Goal: Task Accomplishment & Management: Use online tool/utility

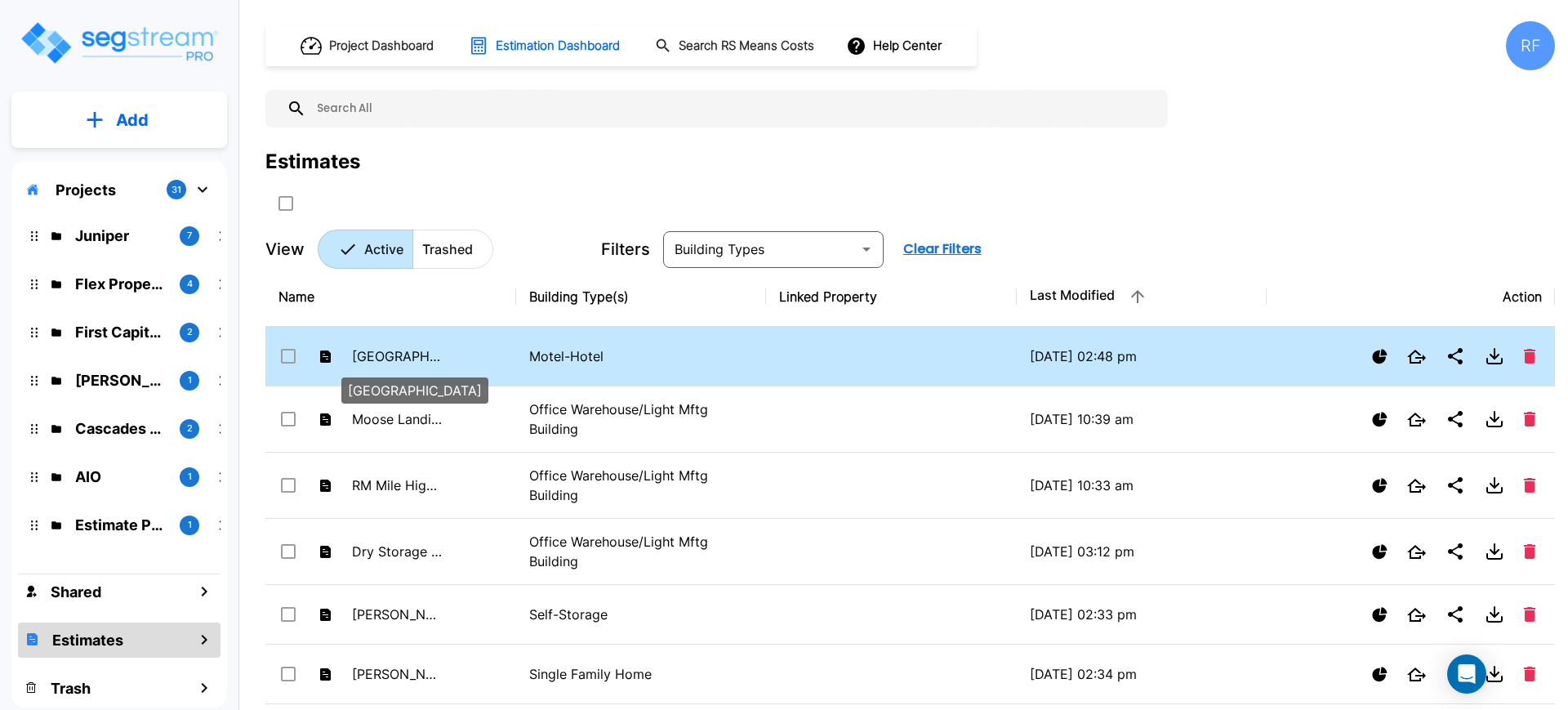
click at [395, 349] on p "[GEOGRAPHIC_DATA]" at bounding box center [397, 356] width 90 height 20
checkbox input "false"
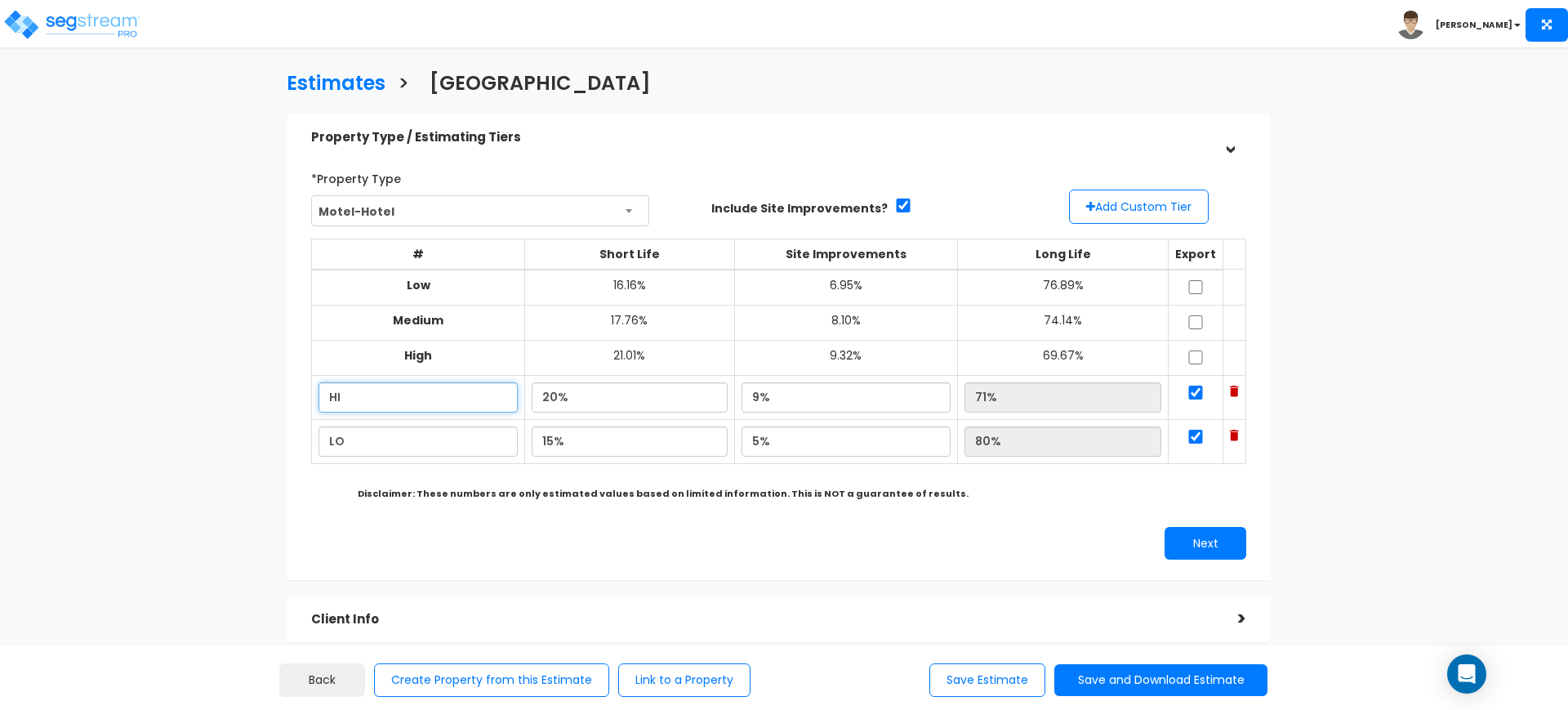
click at [444, 397] on input "HI" at bounding box center [418, 397] width 200 height 31
click at [442, 397] on input "HI" at bounding box center [418, 397] width 200 height 31
click at [378, 397] on input "HI" at bounding box center [418, 397] width 200 height 31
type input "LO"
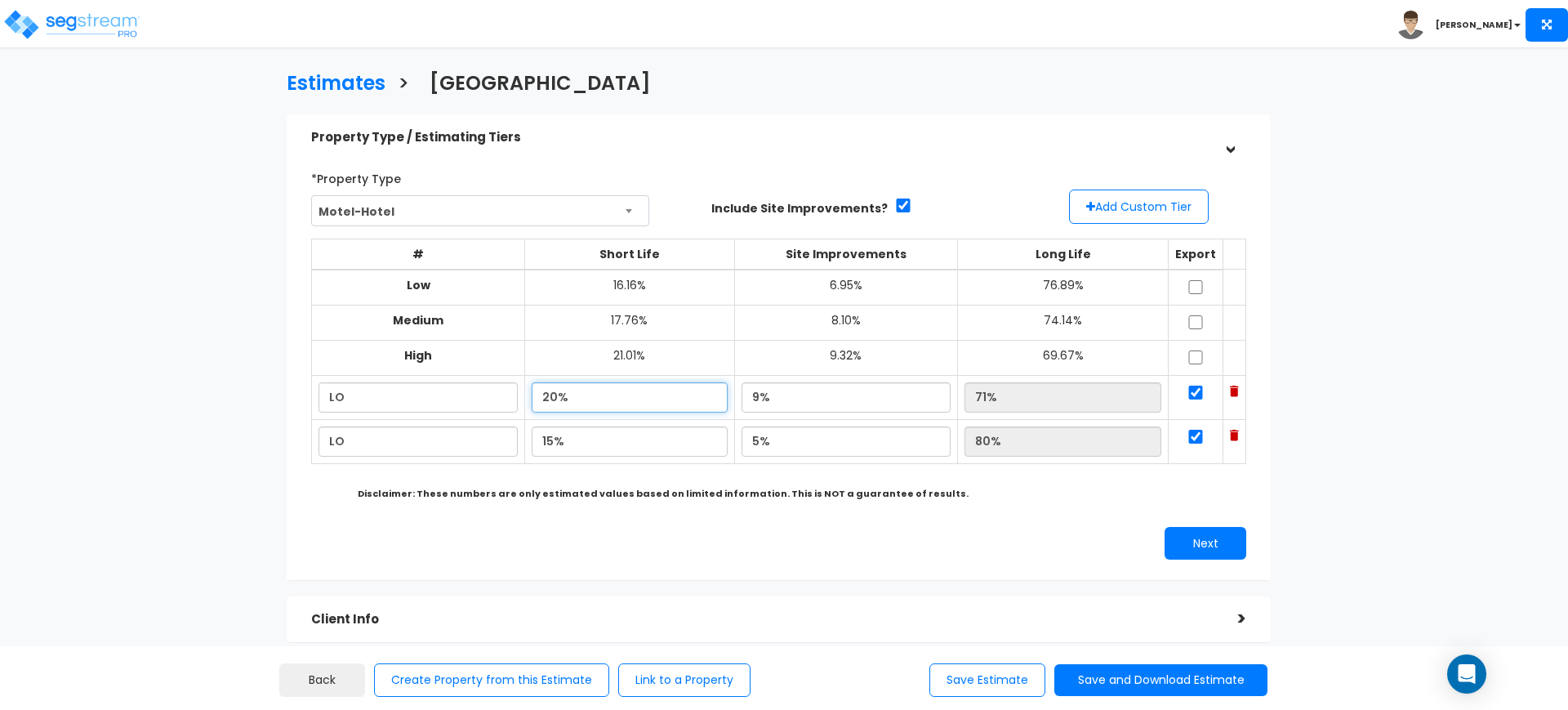
click at [570, 399] on input "20%" at bounding box center [630, 397] width 196 height 31
type input "15.00%"
type input "76.00%"
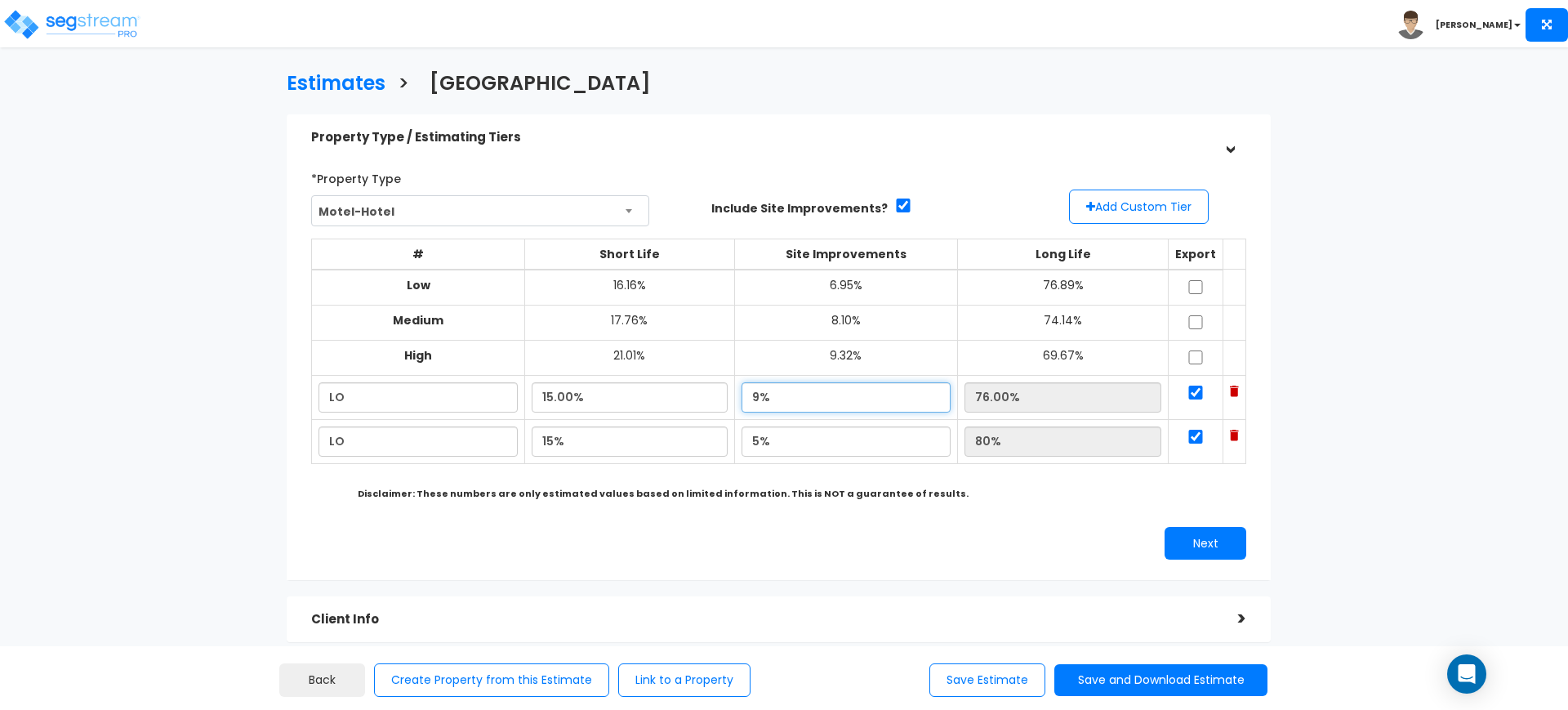
click at [784, 405] on input "9%" at bounding box center [846, 397] width 209 height 31
click at [785, 402] on input "9%" at bounding box center [846, 397] width 209 height 31
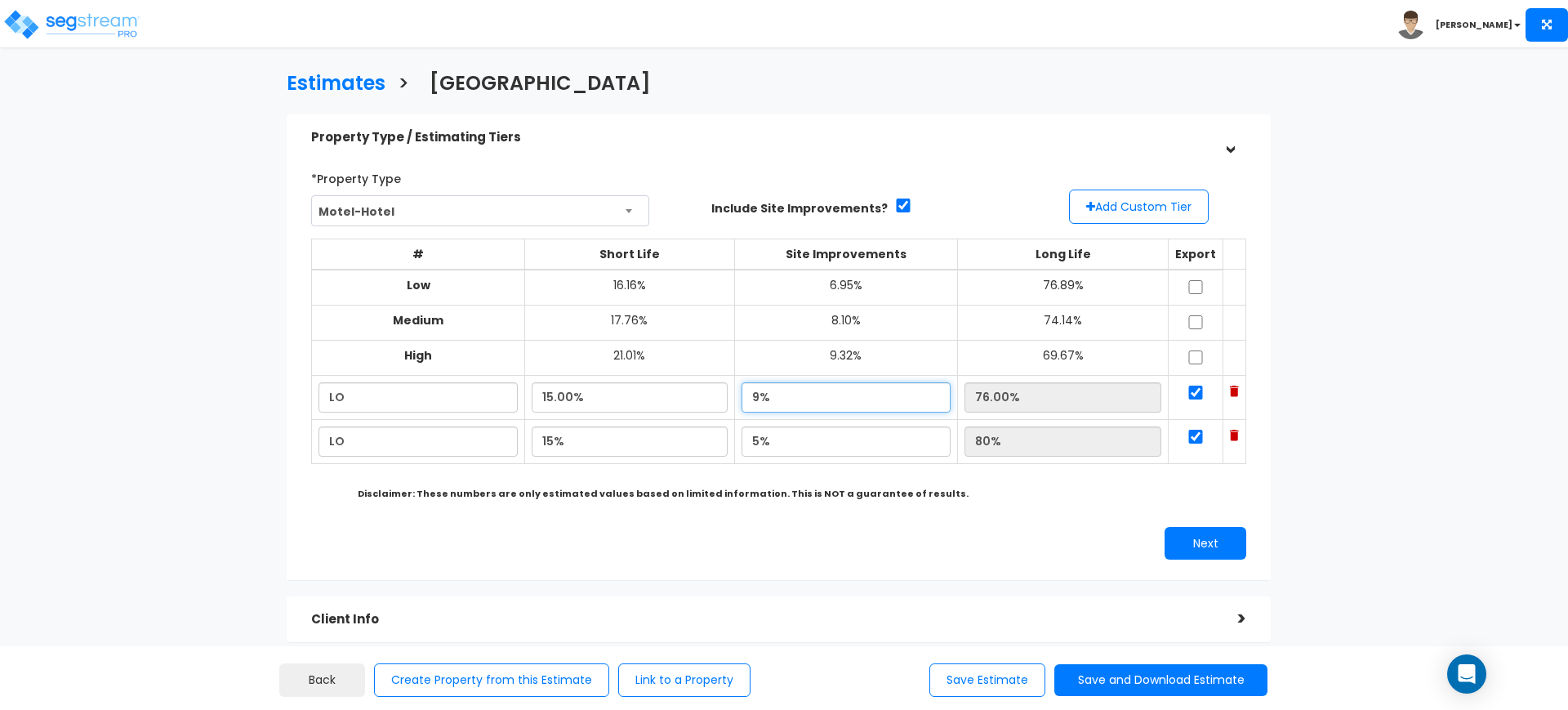
click at [785, 402] on input "9%" at bounding box center [846, 397] width 209 height 31
type input "5.00%"
type input "80.00%"
click at [341, 451] on input "LO" at bounding box center [418, 441] width 200 height 31
click at [340, 442] on input "LO" at bounding box center [418, 441] width 200 height 31
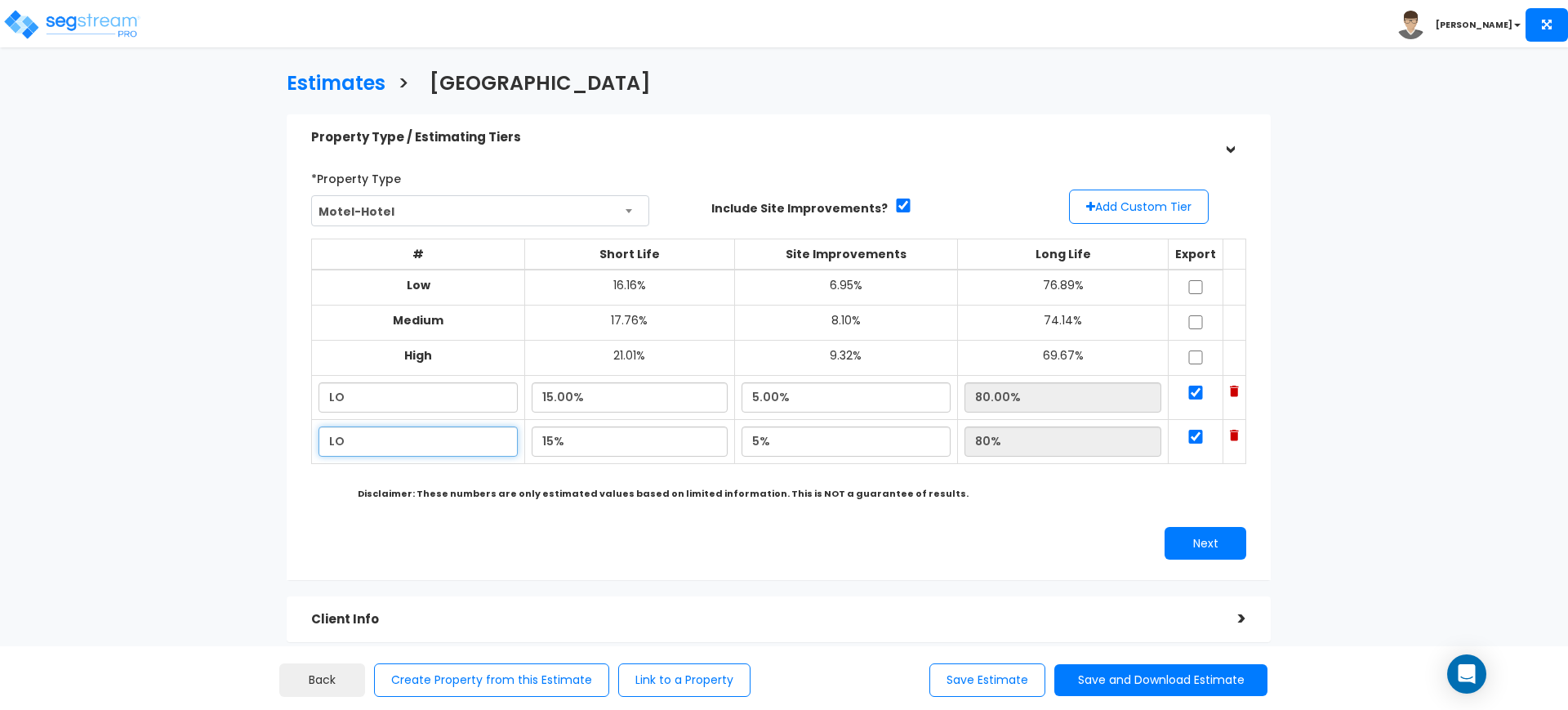
click at [340, 442] on input "LO" at bounding box center [418, 441] width 200 height 31
type input "HI"
click at [552, 441] on input "15%" at bounding box center [630, 441] width 196 height 31
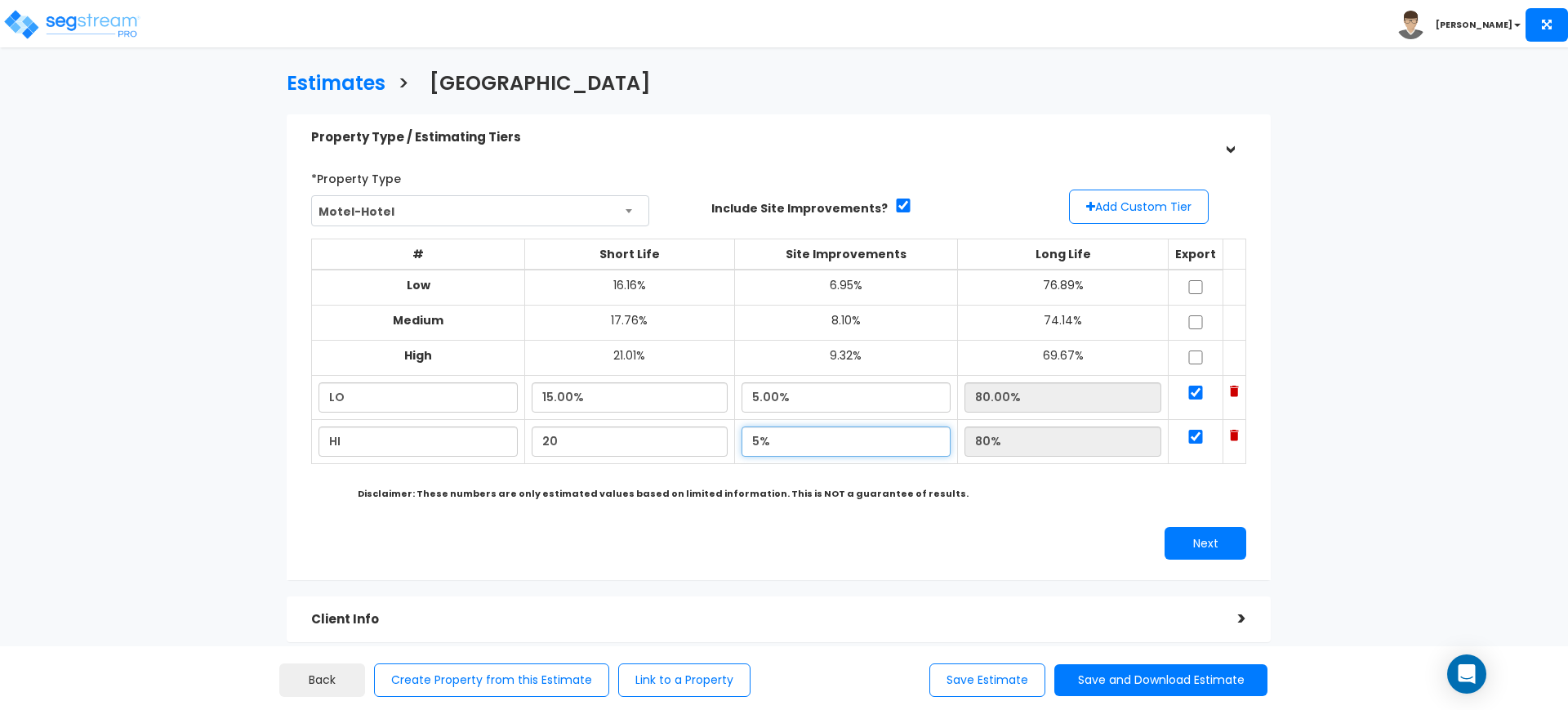
type input "20.00%"
type input "75.00%"
click at [753, 442] on input "5%" at bounding box center [846, 441] width 209 height 31
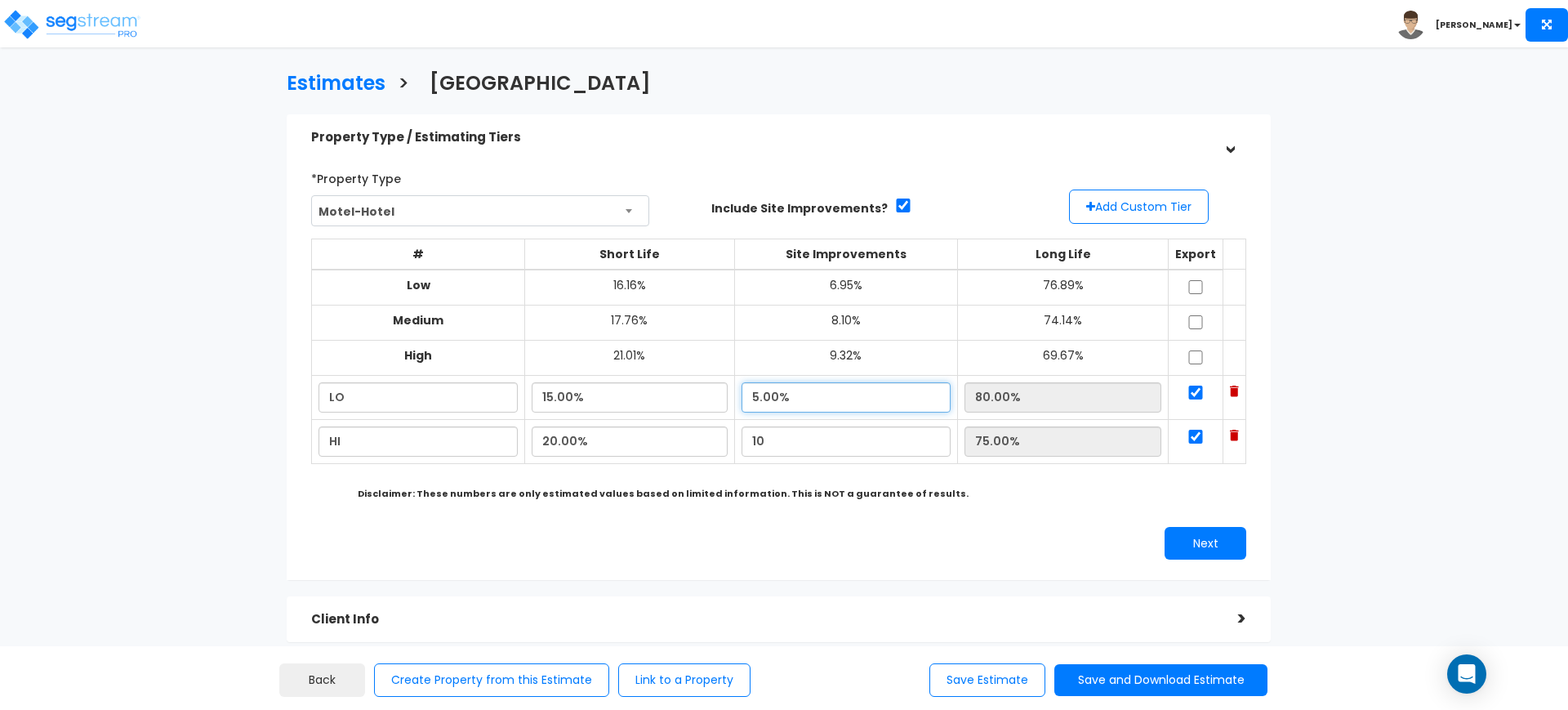
type input "10.00%"
type input "70.00%"
click at [836, 393] on input "5.00%" at bounding box center [846, 397] width 209 height 31
click at [553, 437] on input "20.00%" at bounding box center [630, 441] width 196 height 31
type input "22.00%"
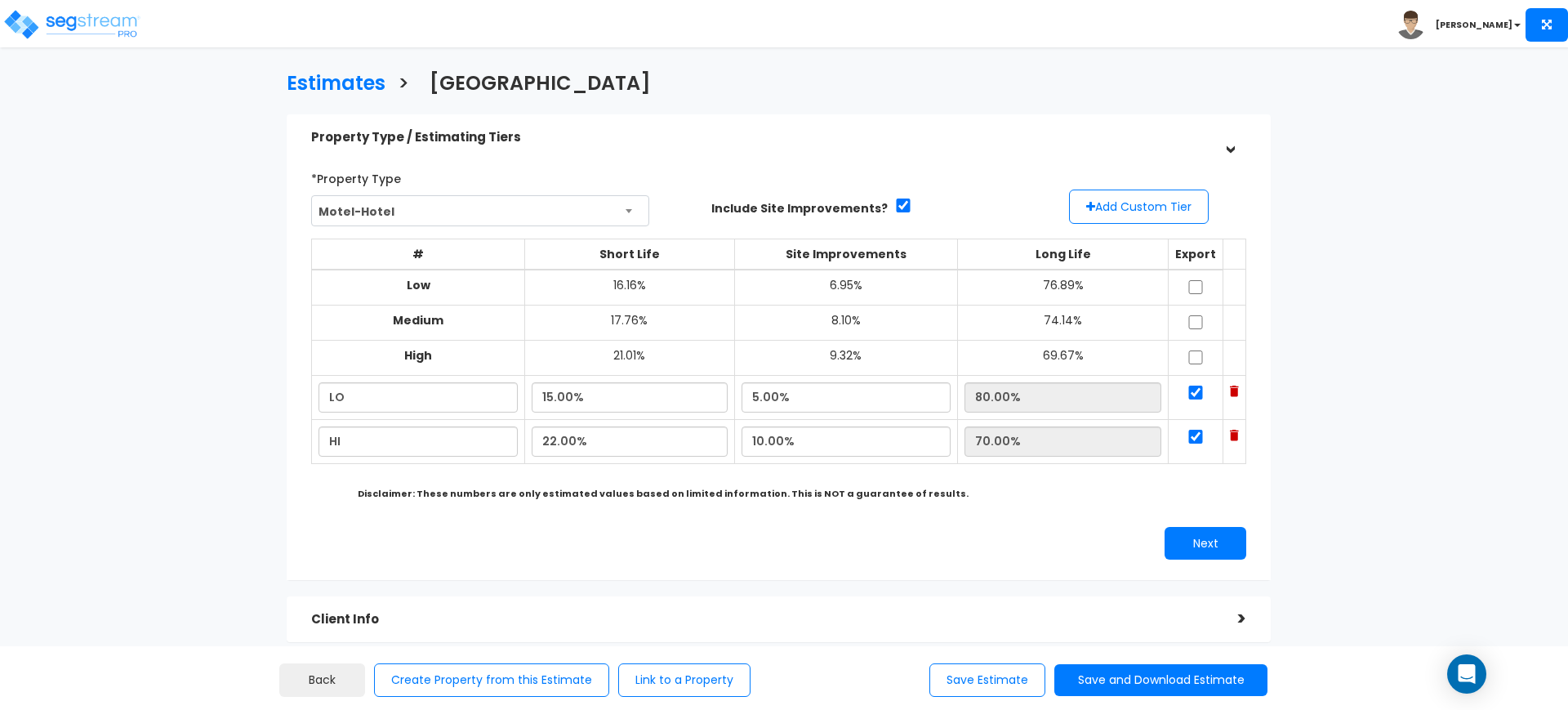
type input "68.00%"
click at [988, 470] on div "# Short Life Site Improvements Long Life Export Low 16.16% 6.95% 76.89% Medium …" at bounding box center [778, 360] width 948 height 256
click at [1214, 533] on button "Next" at bounding box center [1204, 543] width 82 height 33
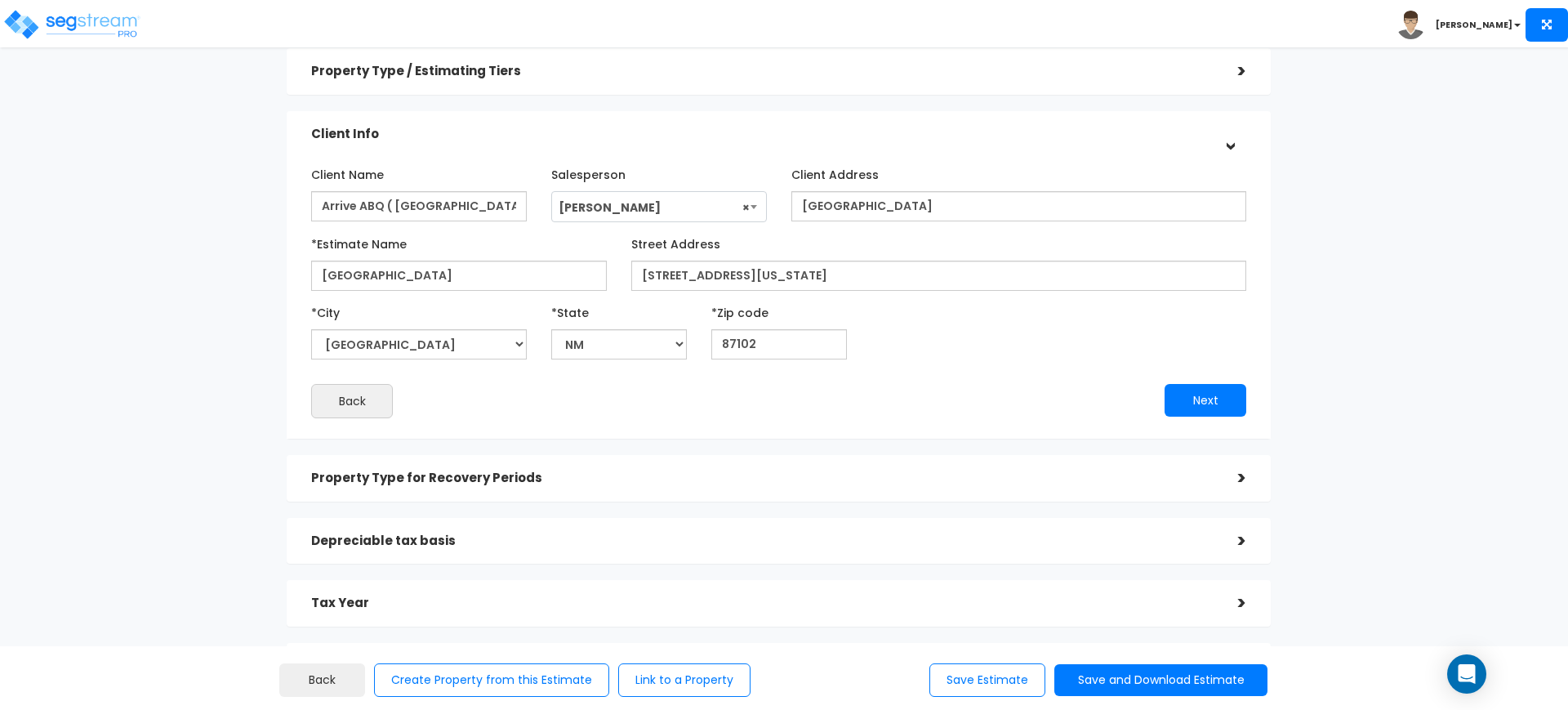
scroll to position [102, 0]
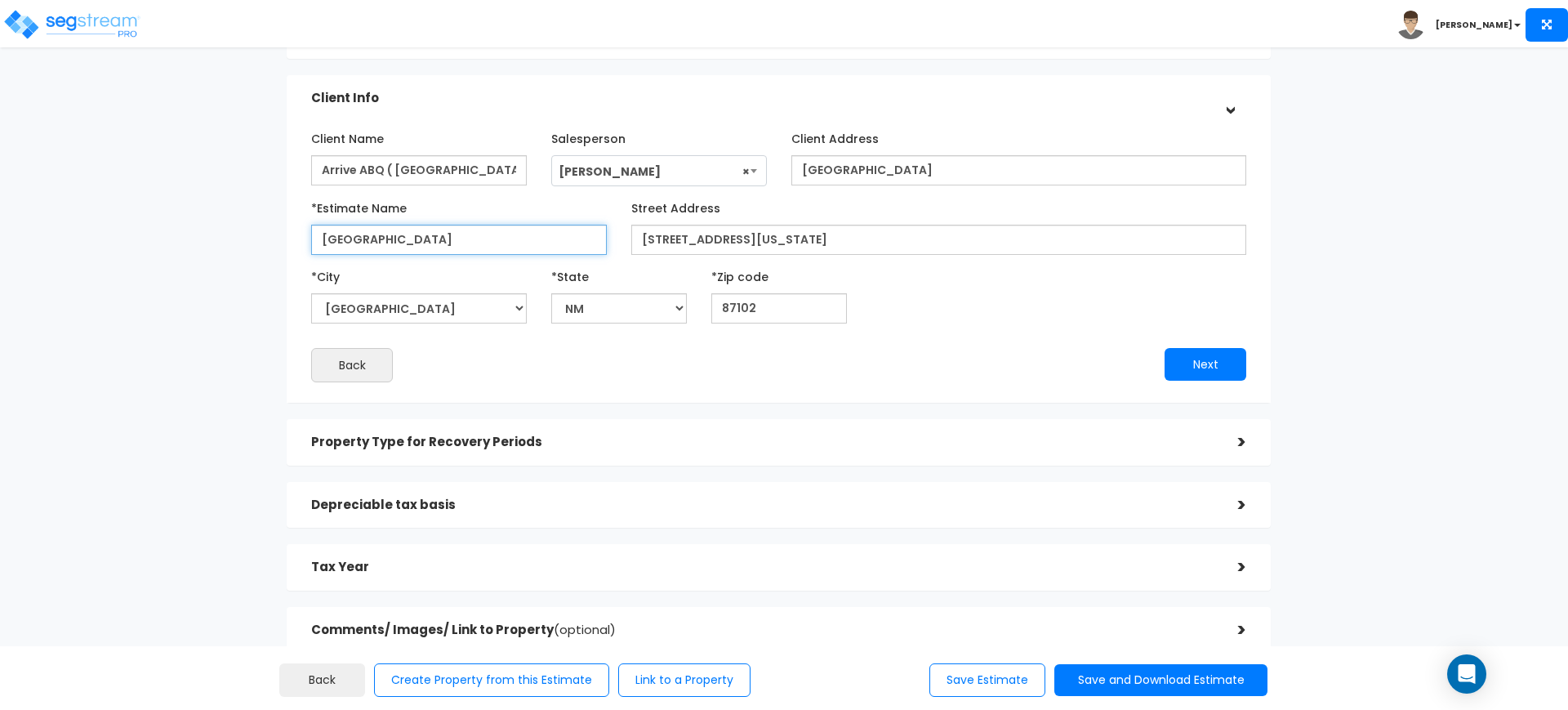
click at [366, 231] on input "[GEOGRAPHIC_DATA]" at bounding box center [458, 239] width 296 height 31
type input "Arrive ABQ Hotel"
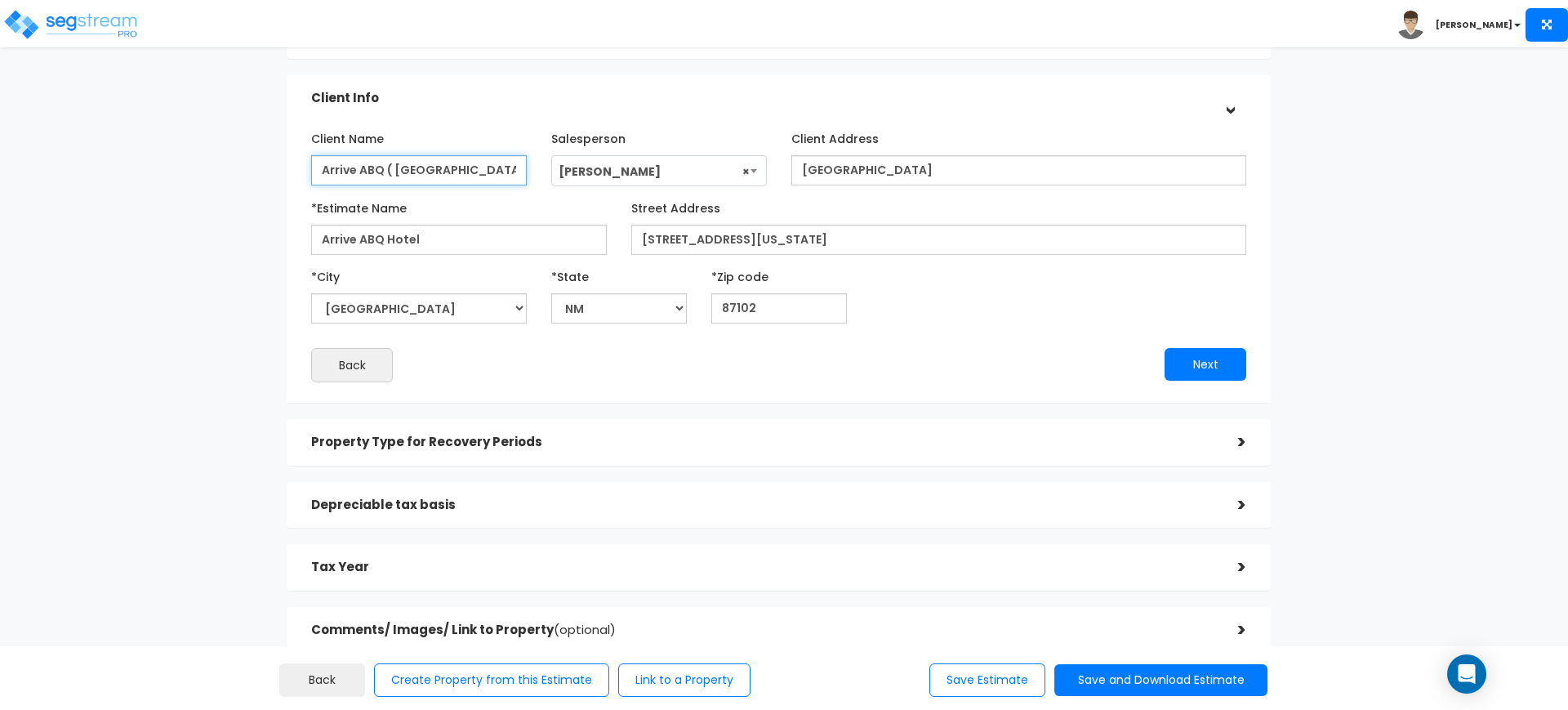
drag, startPoint x: 386, startPoint y: 164, endPoint x: 606, endPoint y: 172, distance: 220.1
click at [606, 172] on div "Client Name [GEOGRAPHIC_DATA] ( [GEOGRAPHIC_DATA] ) Salesperson Select Salesper…" at bounding box center [779, 156] width 960 height 61
type input "Arrive ABQ"
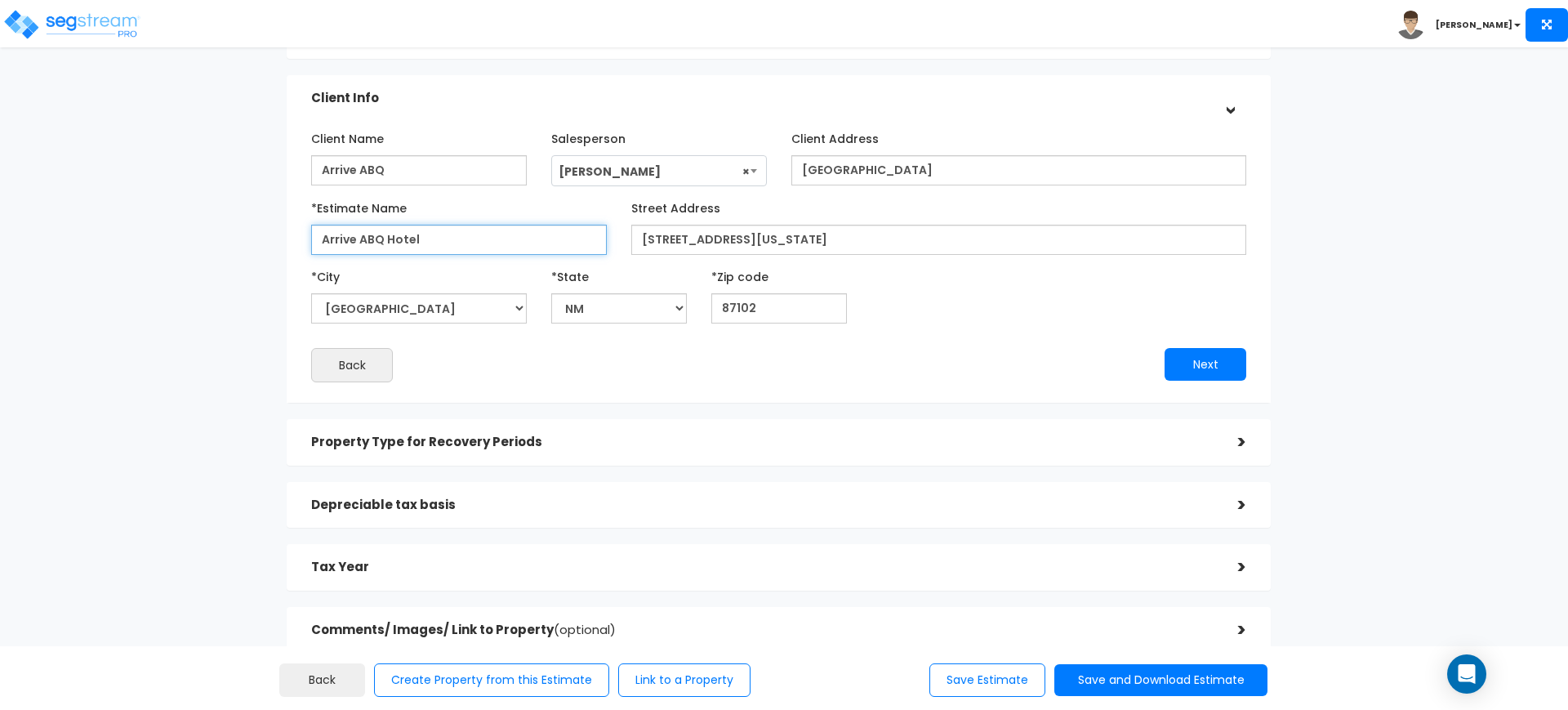
click at [474, 246] on input "Arrive ABQ Hotel" at bounding box center [458, 239] width 296 height 31
click at [1207, 358] on button "Next" at bounding box center [1204, 364] width 82 height 33
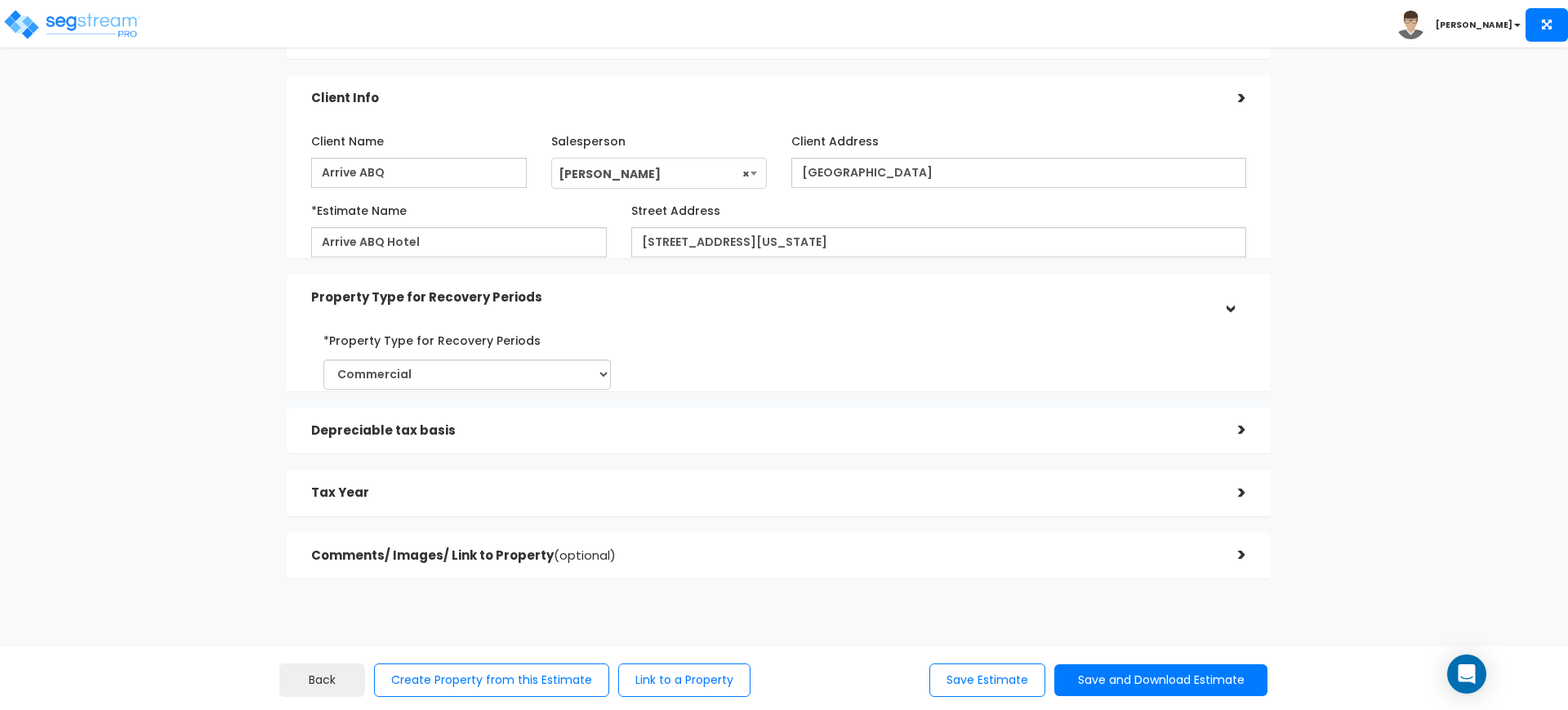
scroll to position [68, 0]
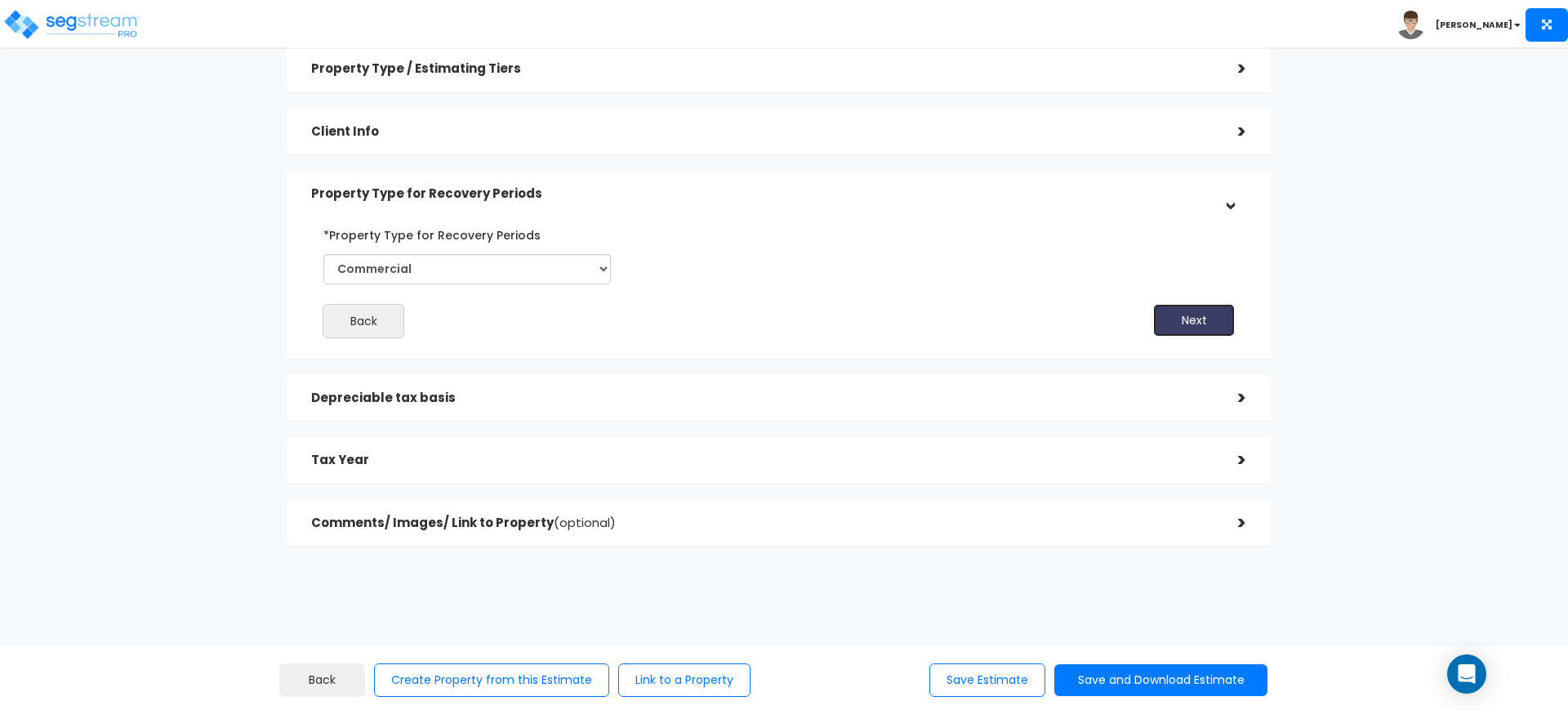
click at [1185, 325] on button "Next" at bounding box center [1194, 320] width 82 height 33
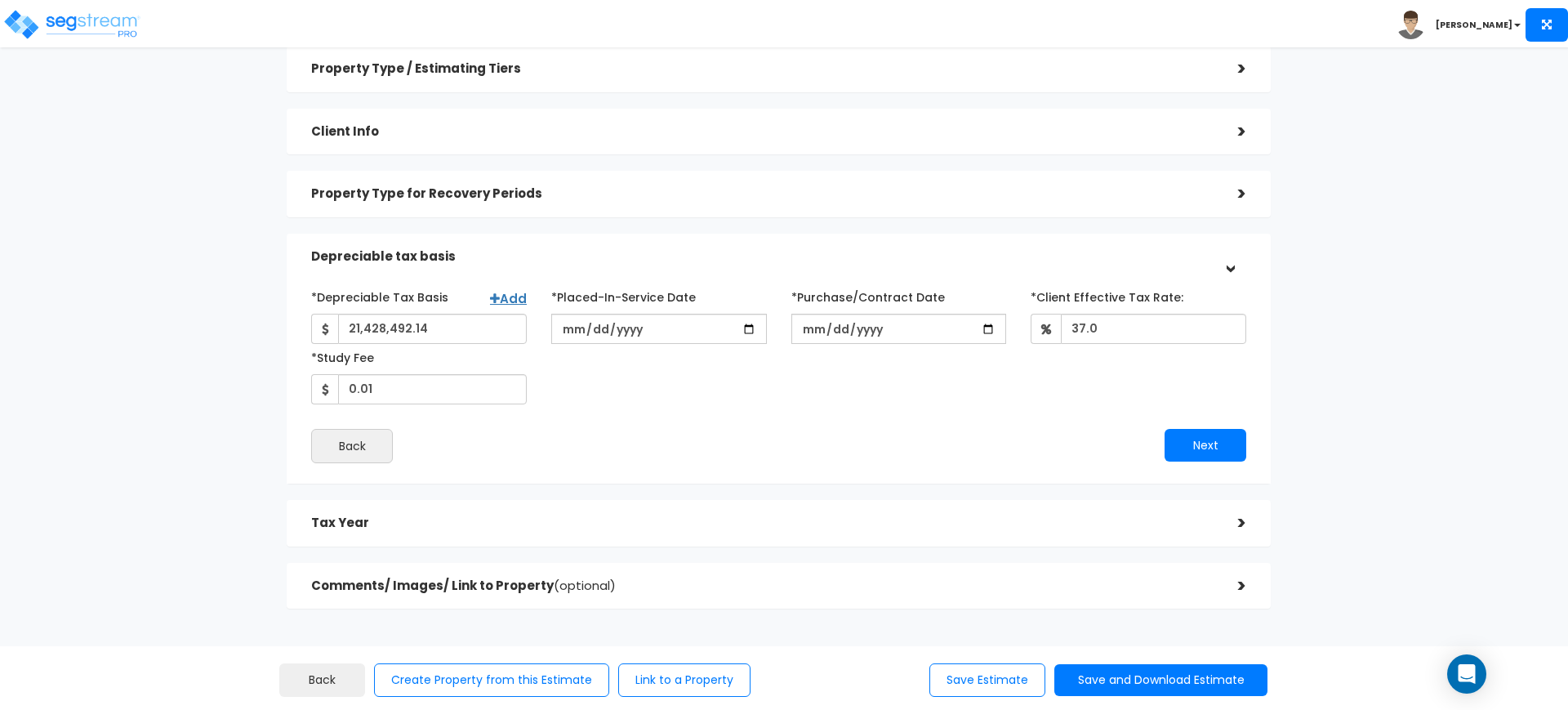
click at [1214, 205] on div ">" at bounding box center [1230, 194] width 33 height 26
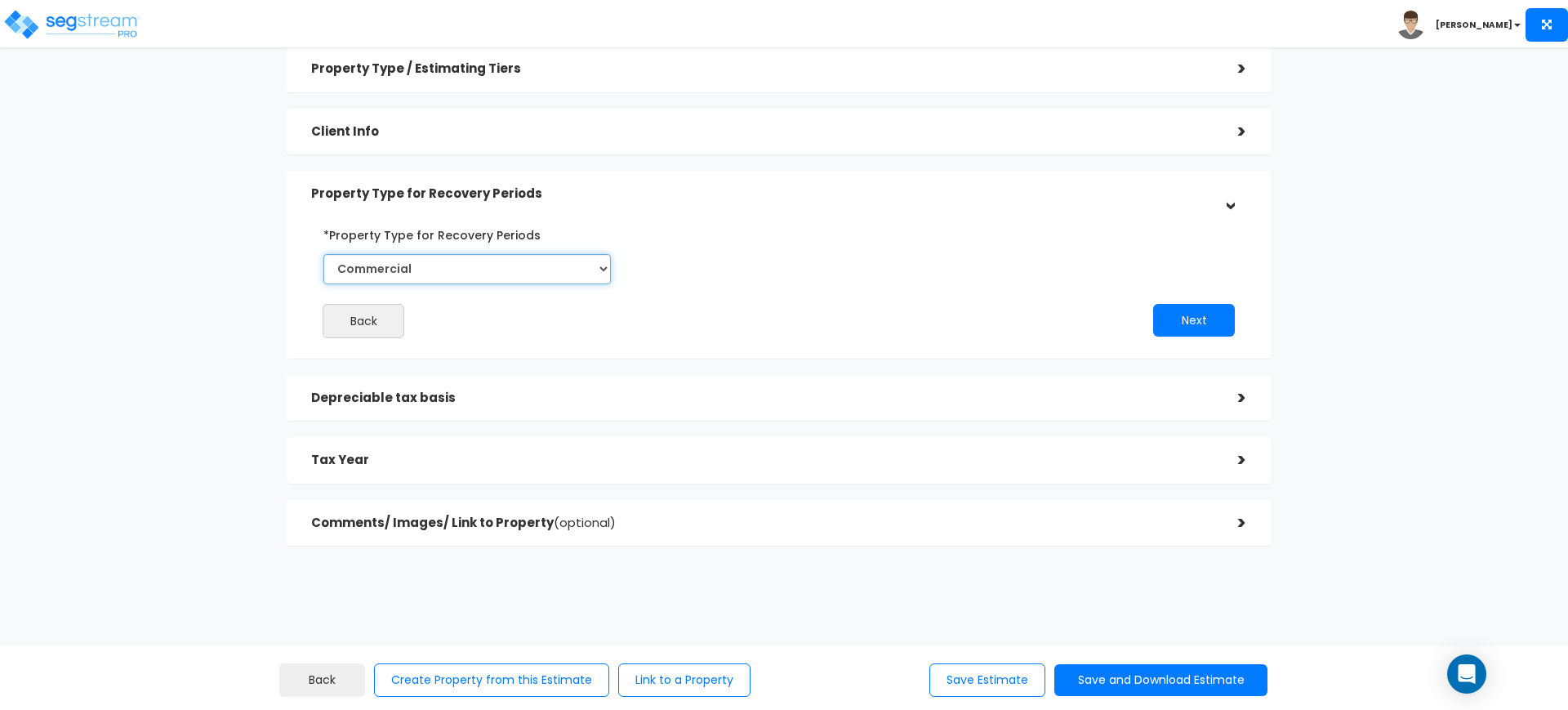
click at [558, 269] on select "Commercial Residential" at bounding box center [467, 269] width 288 height 31
click at [1197, 303] on div at bounding box center [935, 303] width 623 height 1
click at [1187, 316] on button "Next" at bounding box center [1194, 320] width 82 height 33
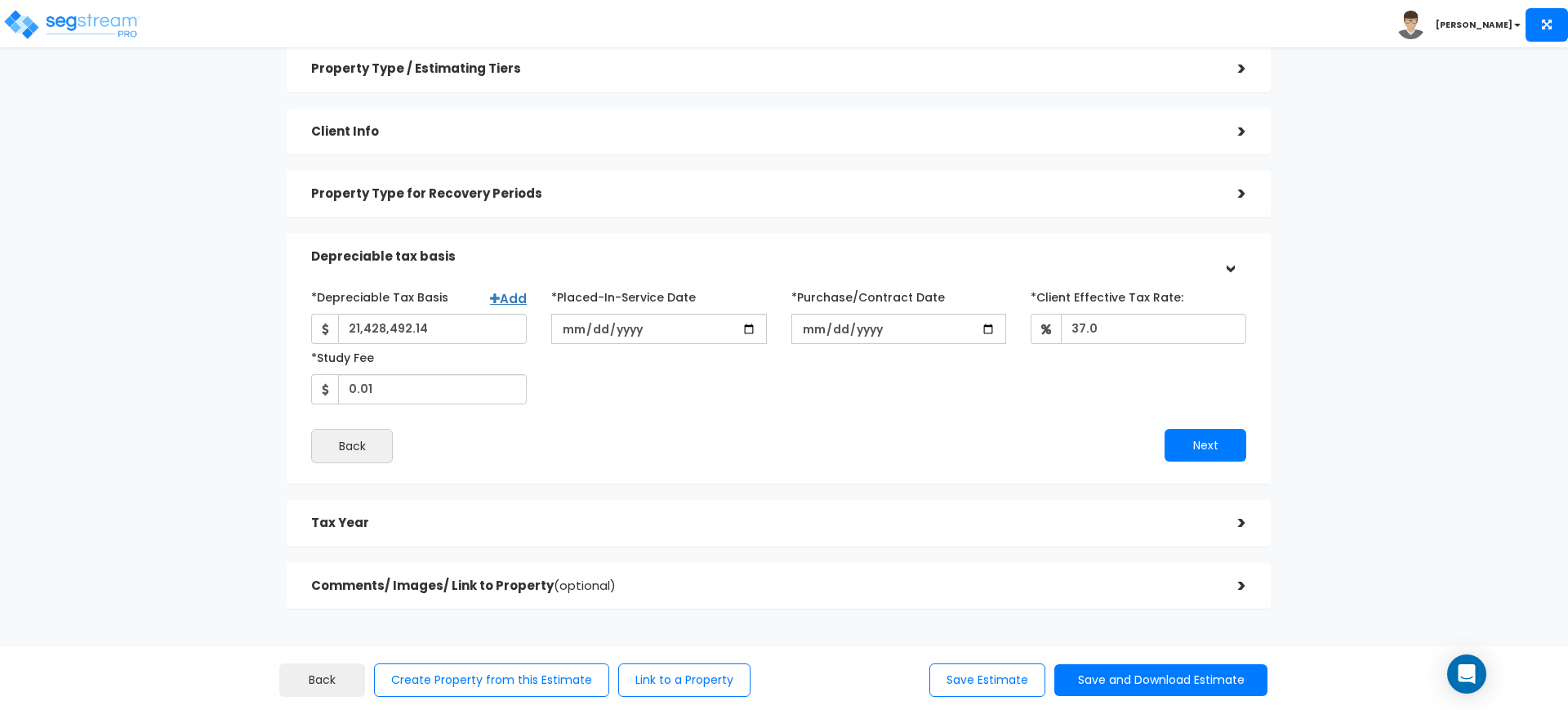
click at [936, 391] on div "*Depreciable Tax Basis Add 21,428,492.14 *Placed-In-Service Date [DATE] *Purcha…" at bounding box center [779, 344] width 960 height 121
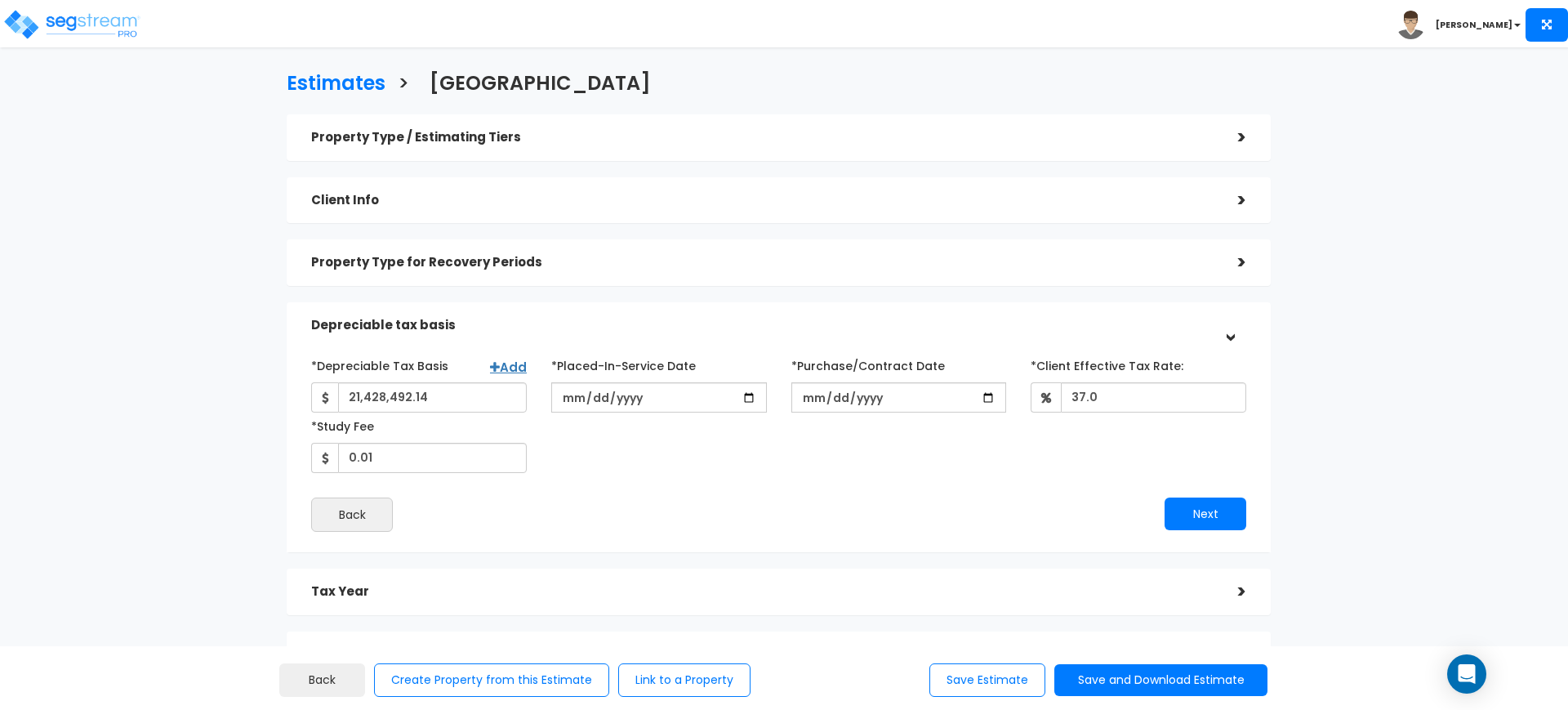
click at [1103, 131] on h5 "Property Type / Estimating Tiers" at bounding box center [762, 137] width 902 height 14
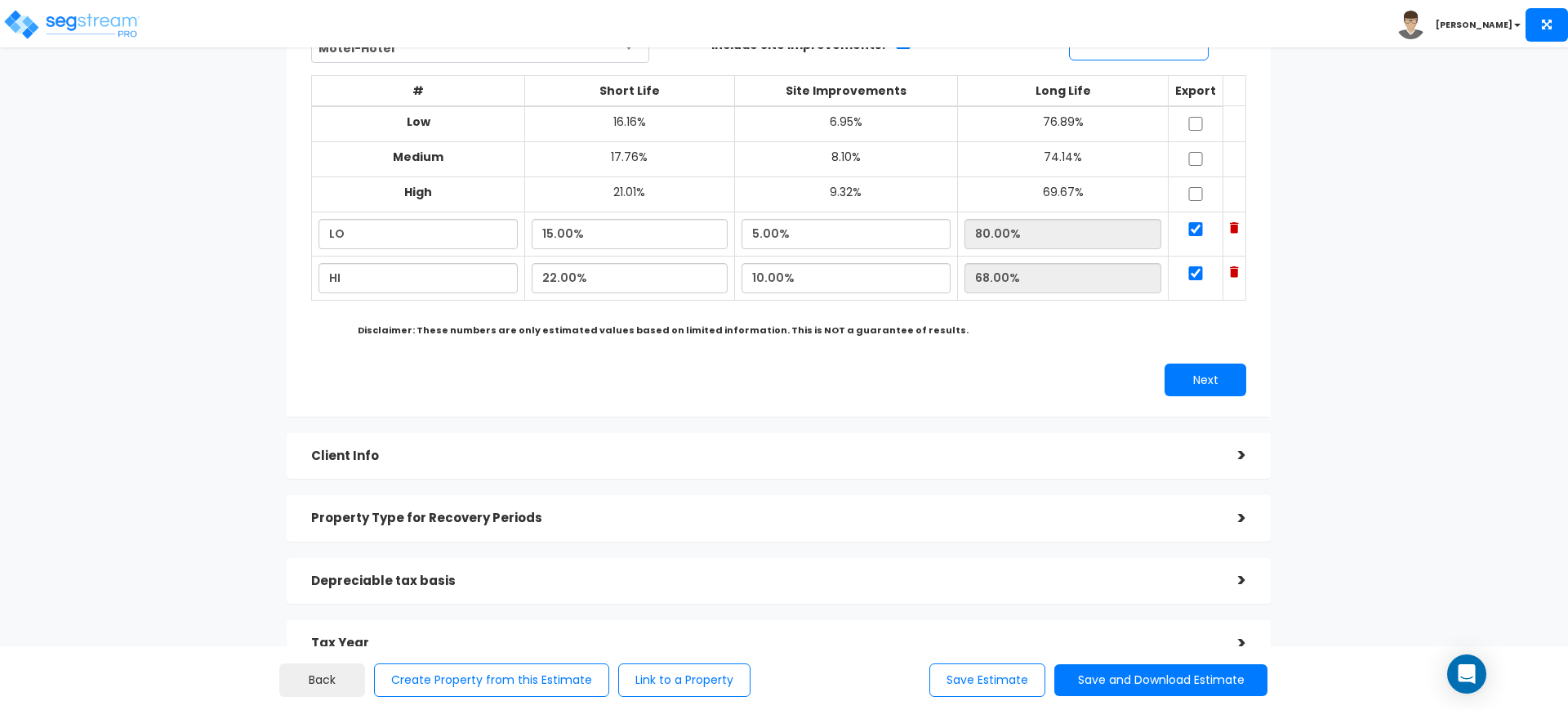
scroll to position [346, 0]
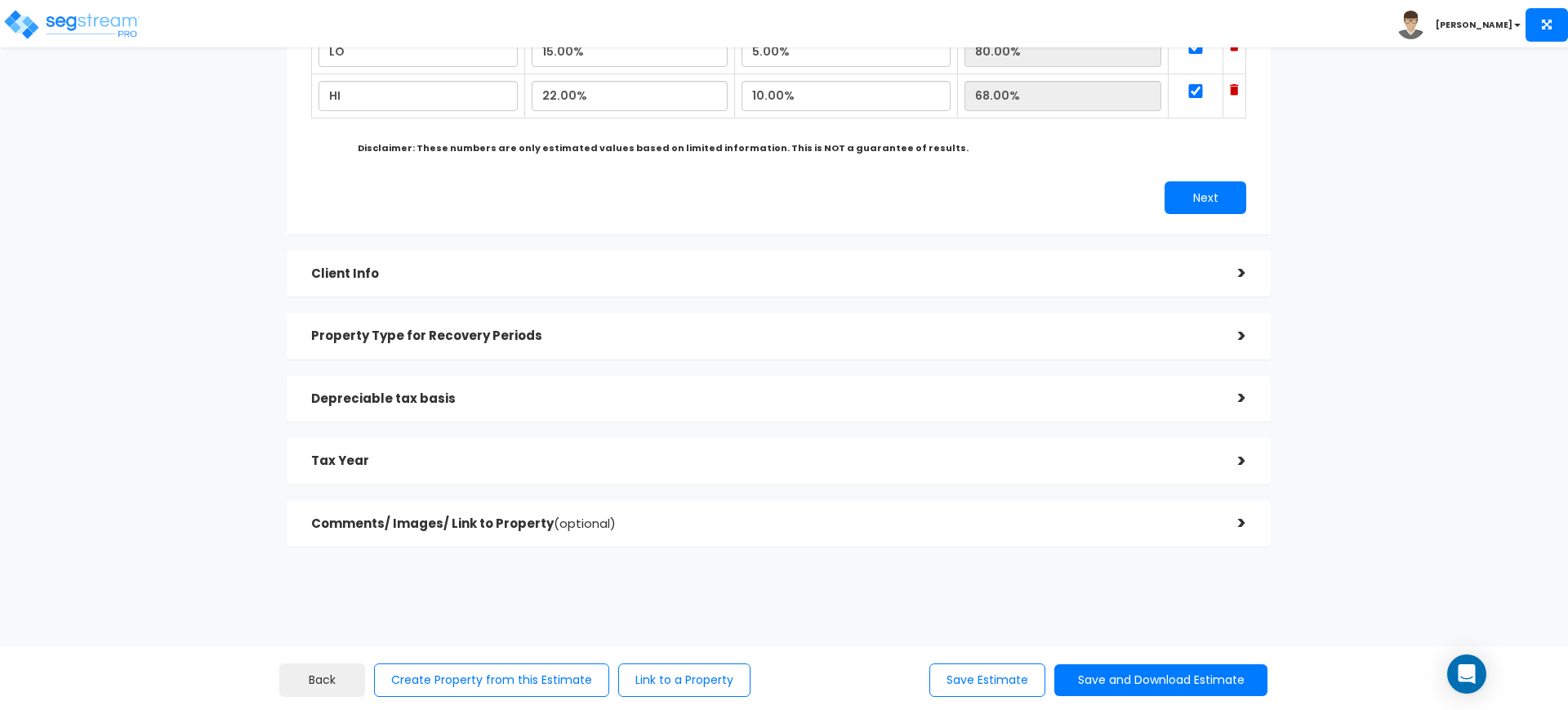
click at [952, 399] on h5 "Depreciable tax basis" at bounding box center [762, 398] width 902 height 14
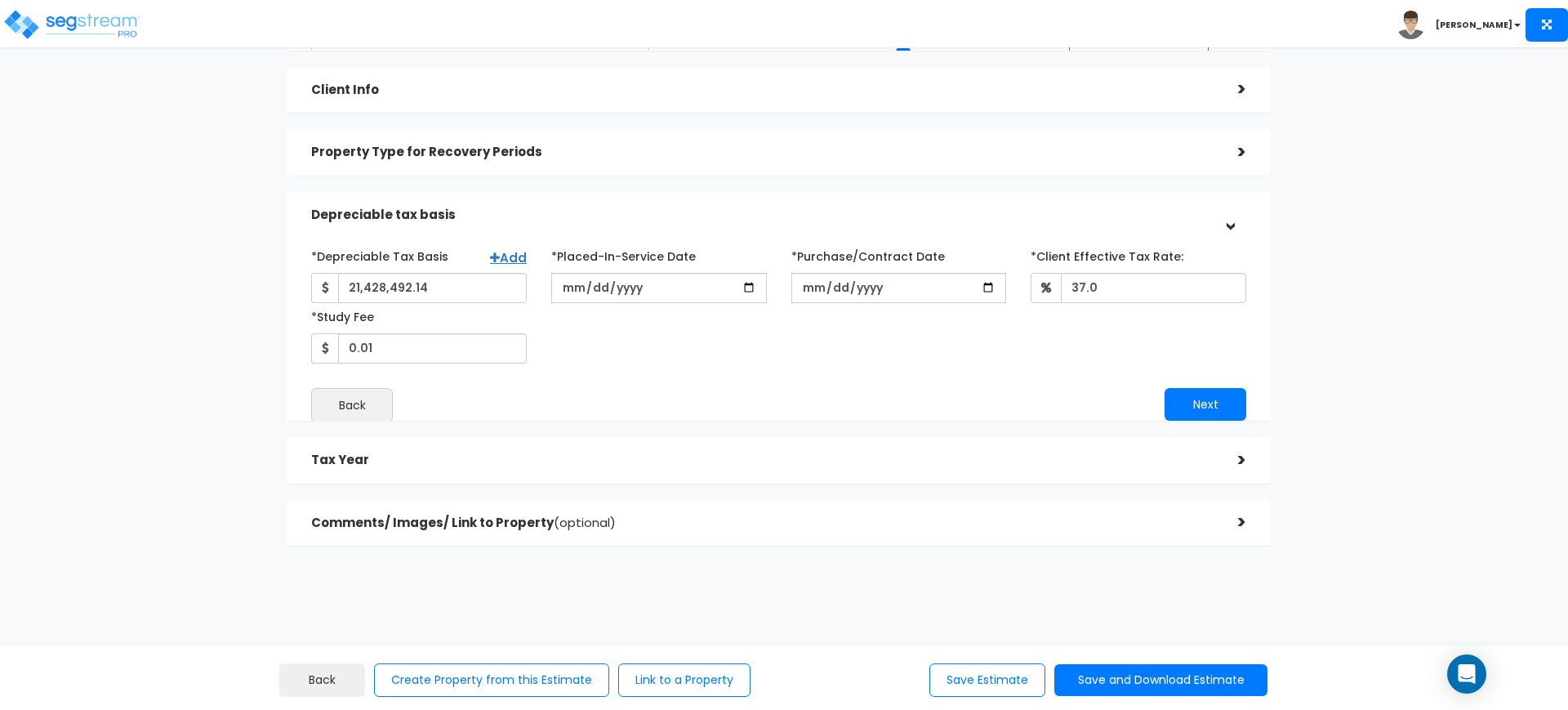
scroll to position [131, 0]
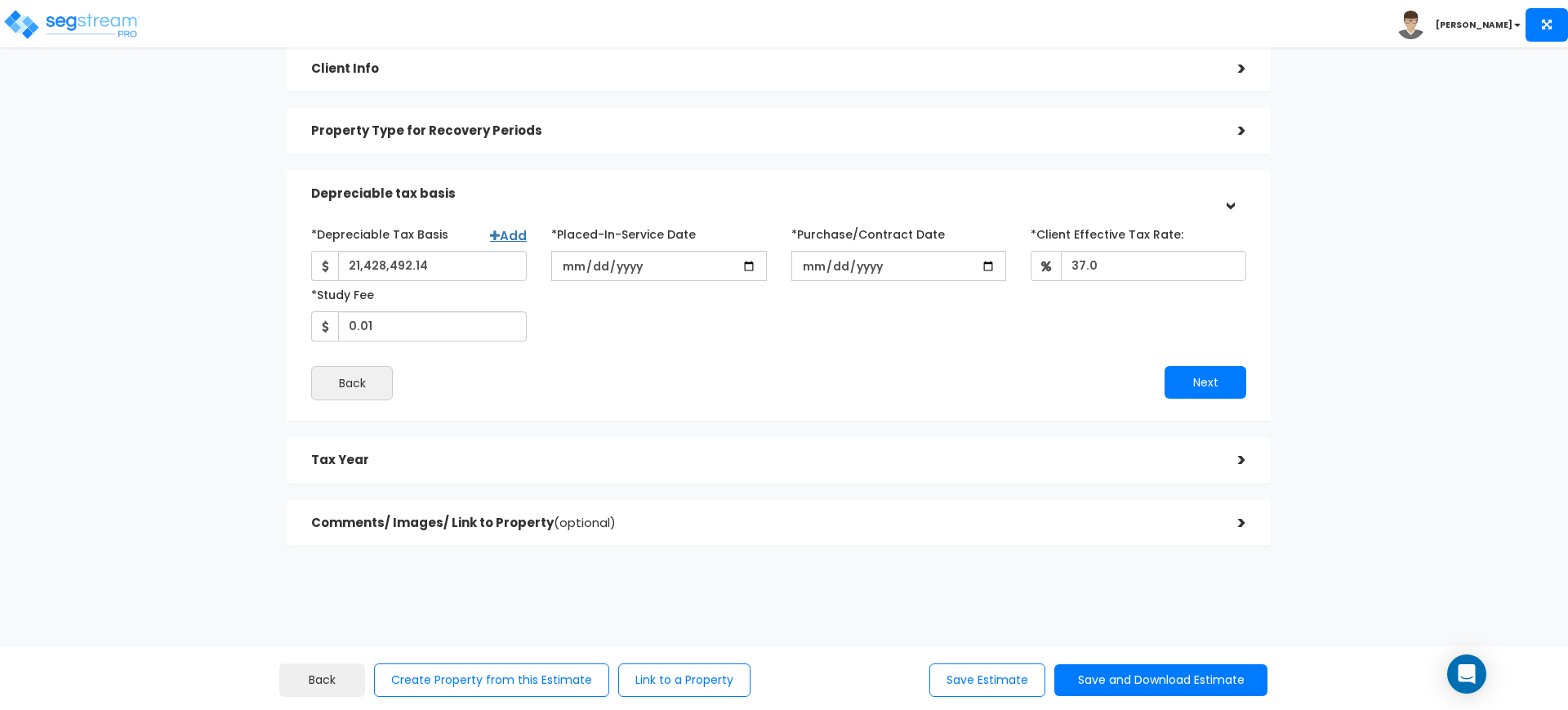
click at [1522, 294] on div "Estimates > [GEOGRAPHIC_DATA] Property Type / Estimating Tiers > *Property Type…" at bounding box center [784, 325] width 1568 height 769
click at [1205, 388] on button "Next" at bounding box center [1204, 383] width 82 height 33
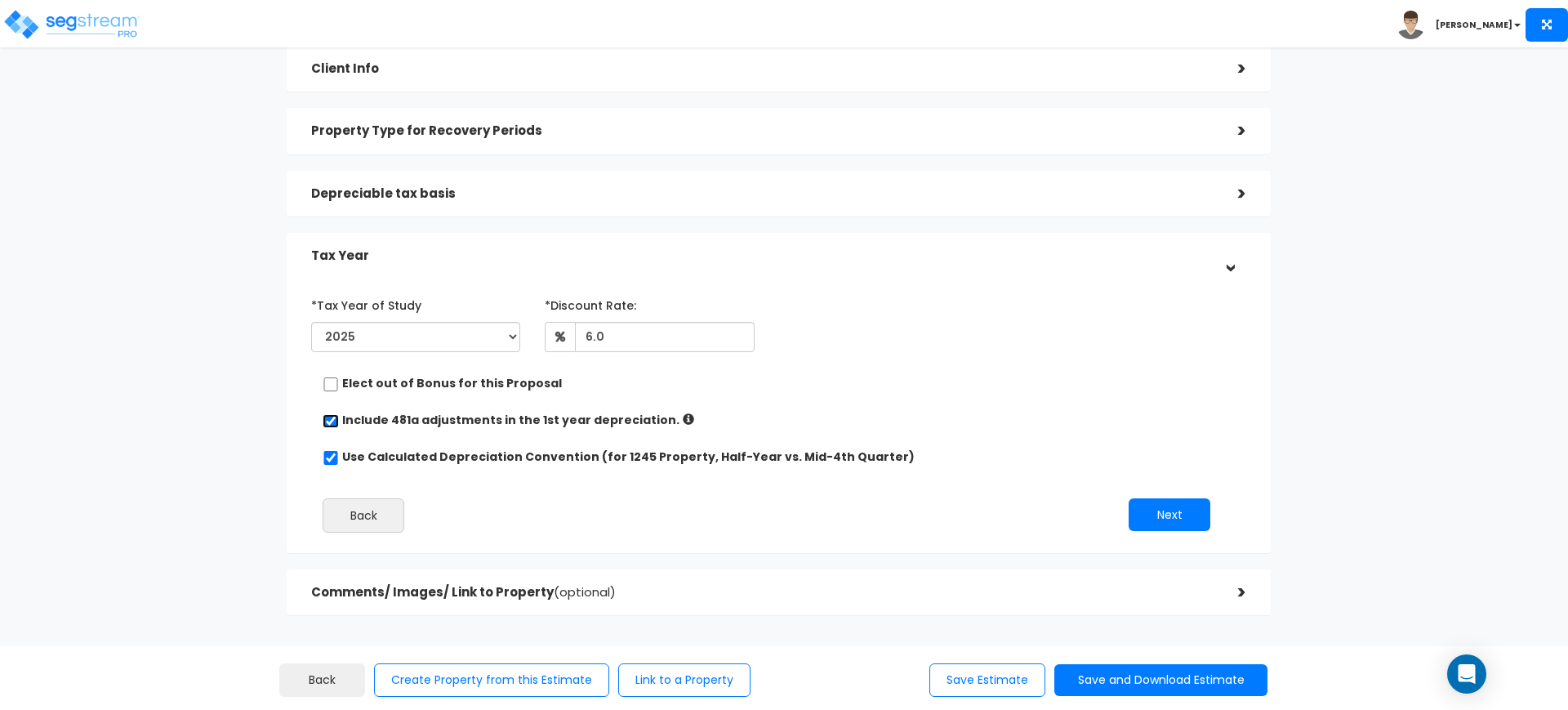
click at [327, 426] on input "checkbox" at bounding box center [331, 421] width 16 height 14
checkbox input "false"
click at [329, 457] on input "Use Calculated Depreciation Convention (for 1245 Property, Half-Year vs. Mid-4t…" at bounding box center [331, 458] width 16 height 14
checkbox input "false"
radio input "true"
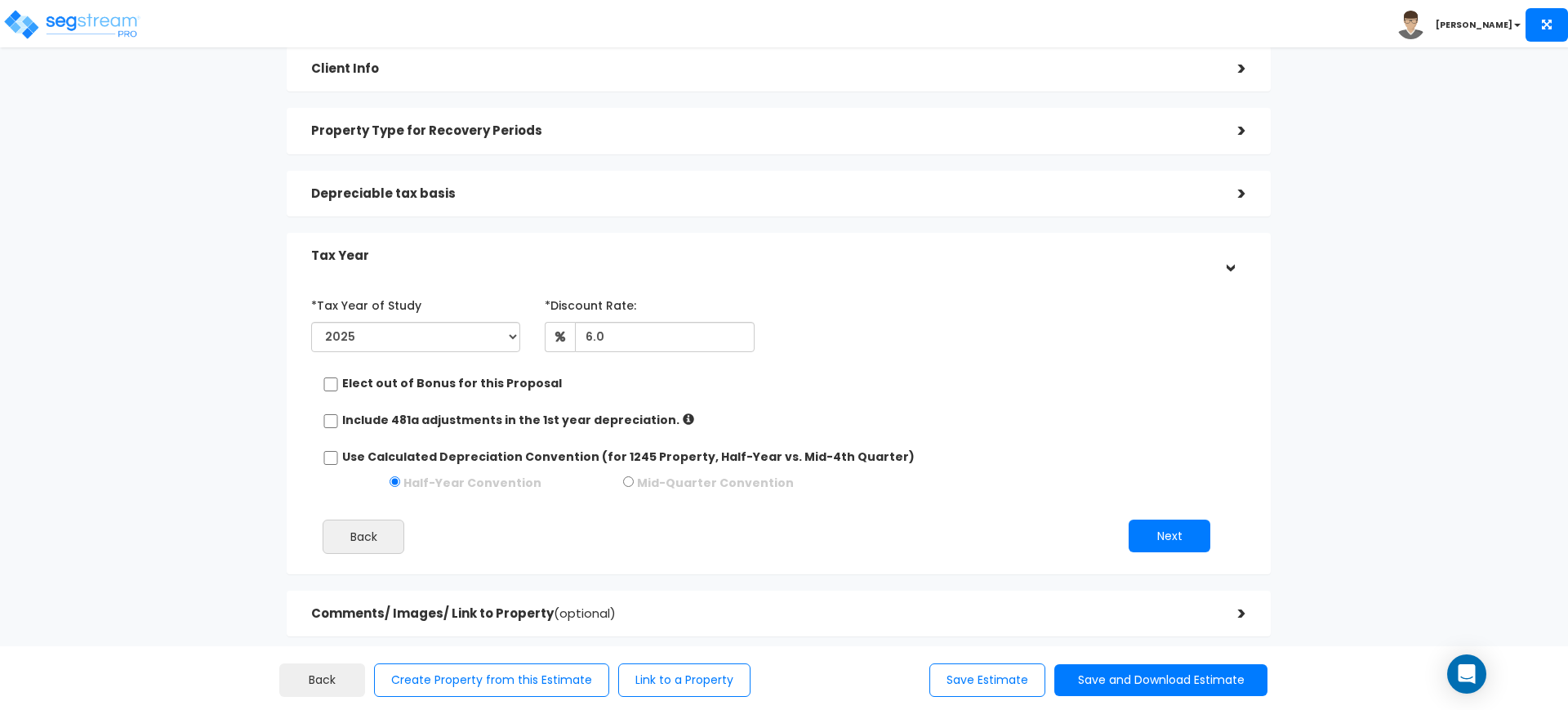
click at [634, 479] on div "Mid-Quarter Convention" at bounding box center [844, 483] width 443 height 22
click at [626, 479] on input "radio" at bounding box center [628, 481] width 11 height 11
radio input "true"
click at [396, 482] on input "radio" at bounding box center [394, 481] width 11 height 11
radio input "true"
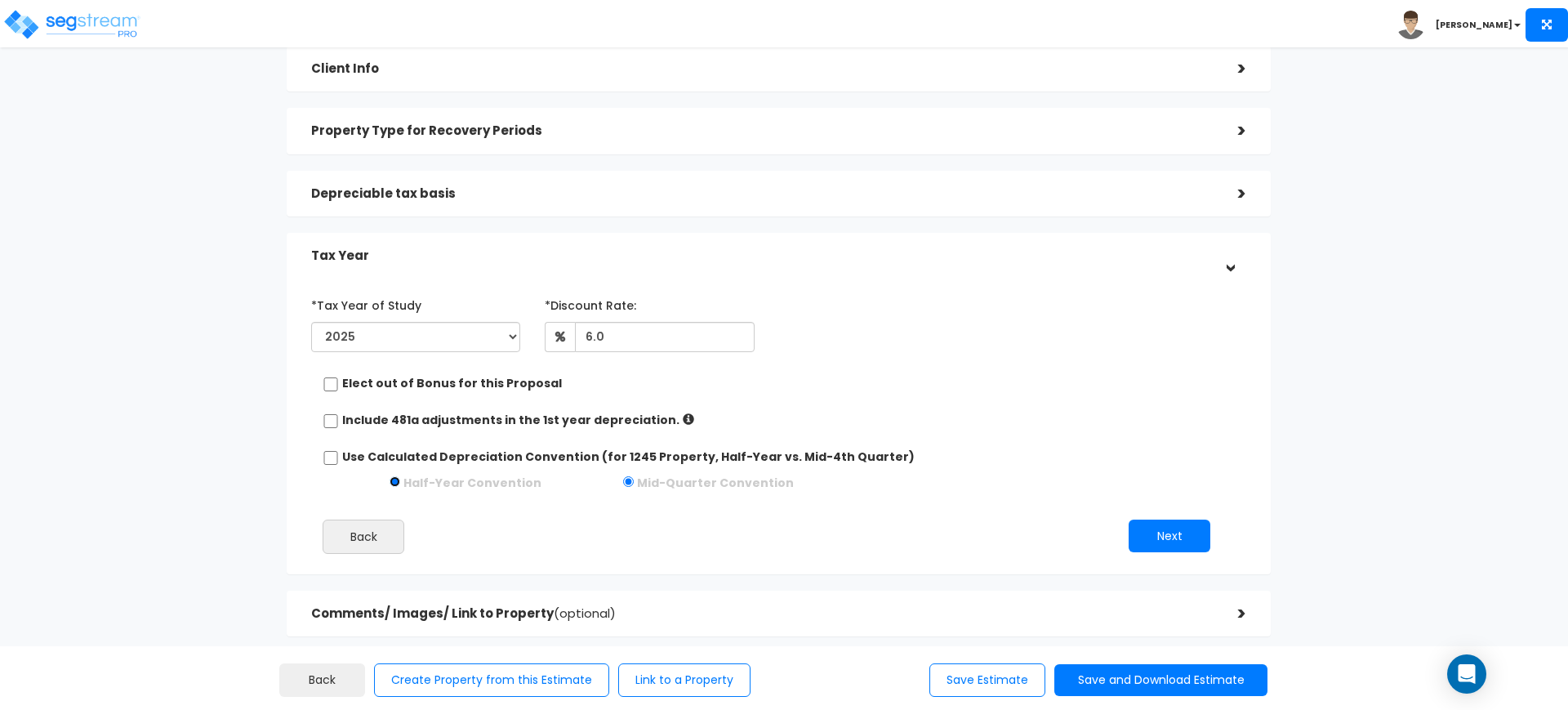
radio input "false"
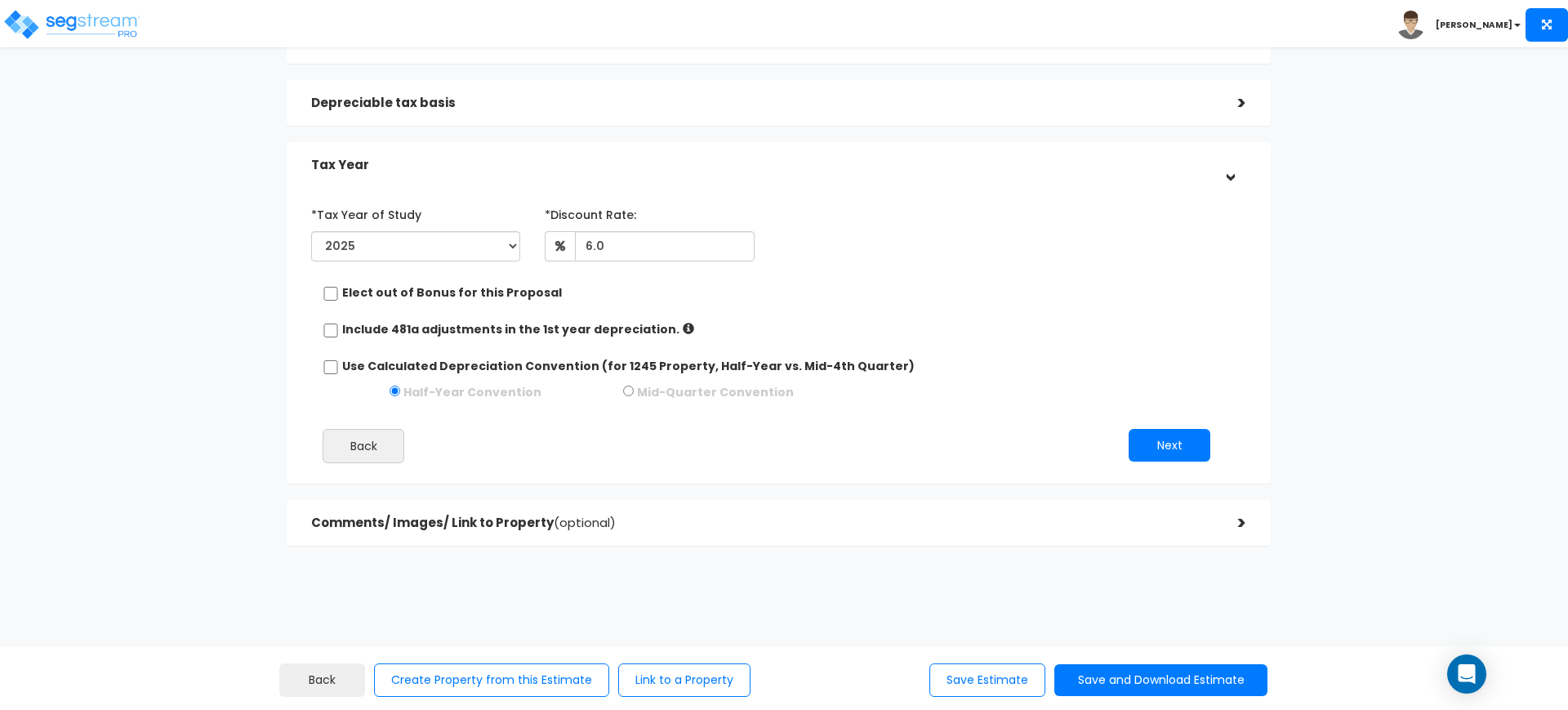
click at [1235, 525] on div ">" at bounding box center [1230, 523] width 33 height 26
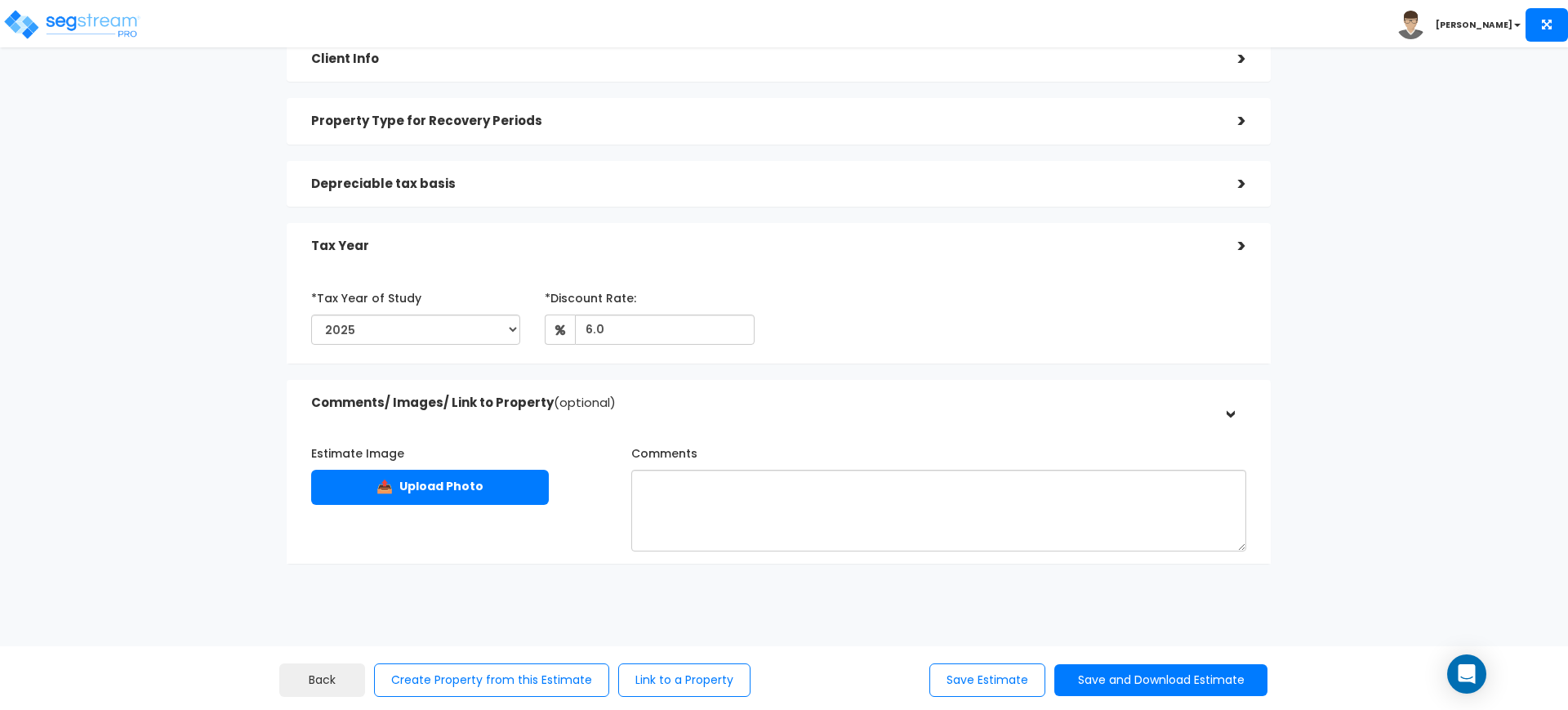
scroll to position [127, 0]
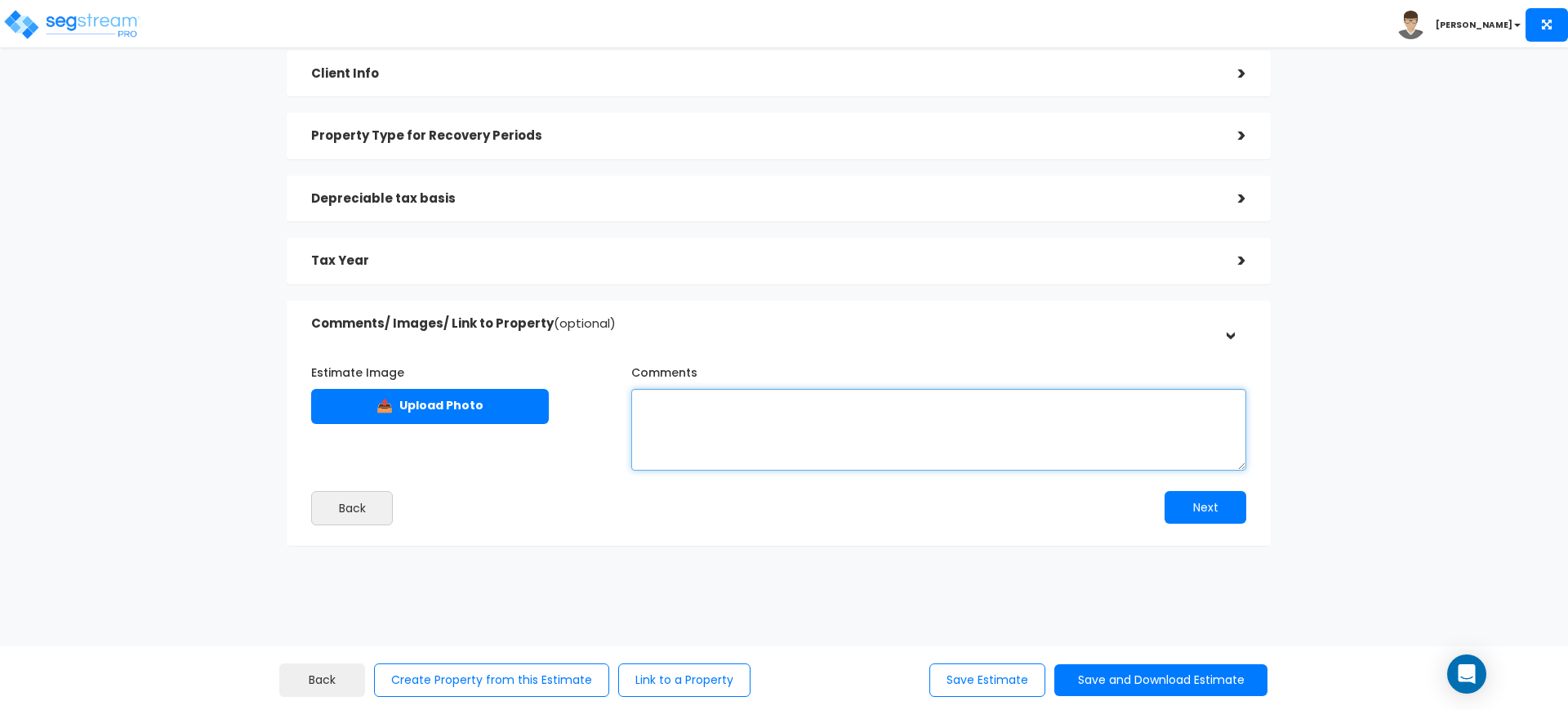
click at [739, 417] on textarea "Comments" at bounding box center [939, 429] width 615 height 82
type textarea "U"
type textarea "Used Pay App provided by [PERSON_NAME] on [DATE]"
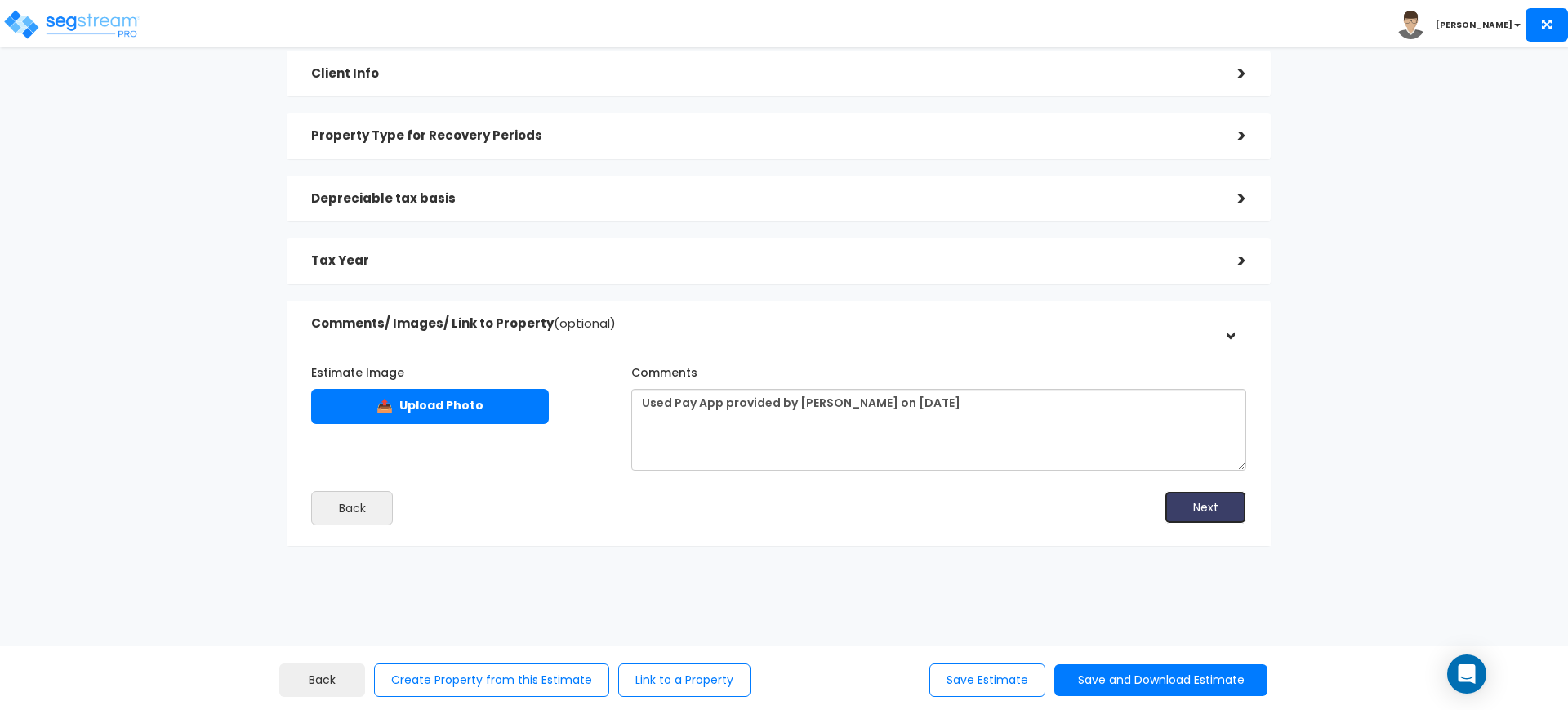
click at [1197, 498] on button "Next" at bounding box center [1204, 507] width 82 height 33
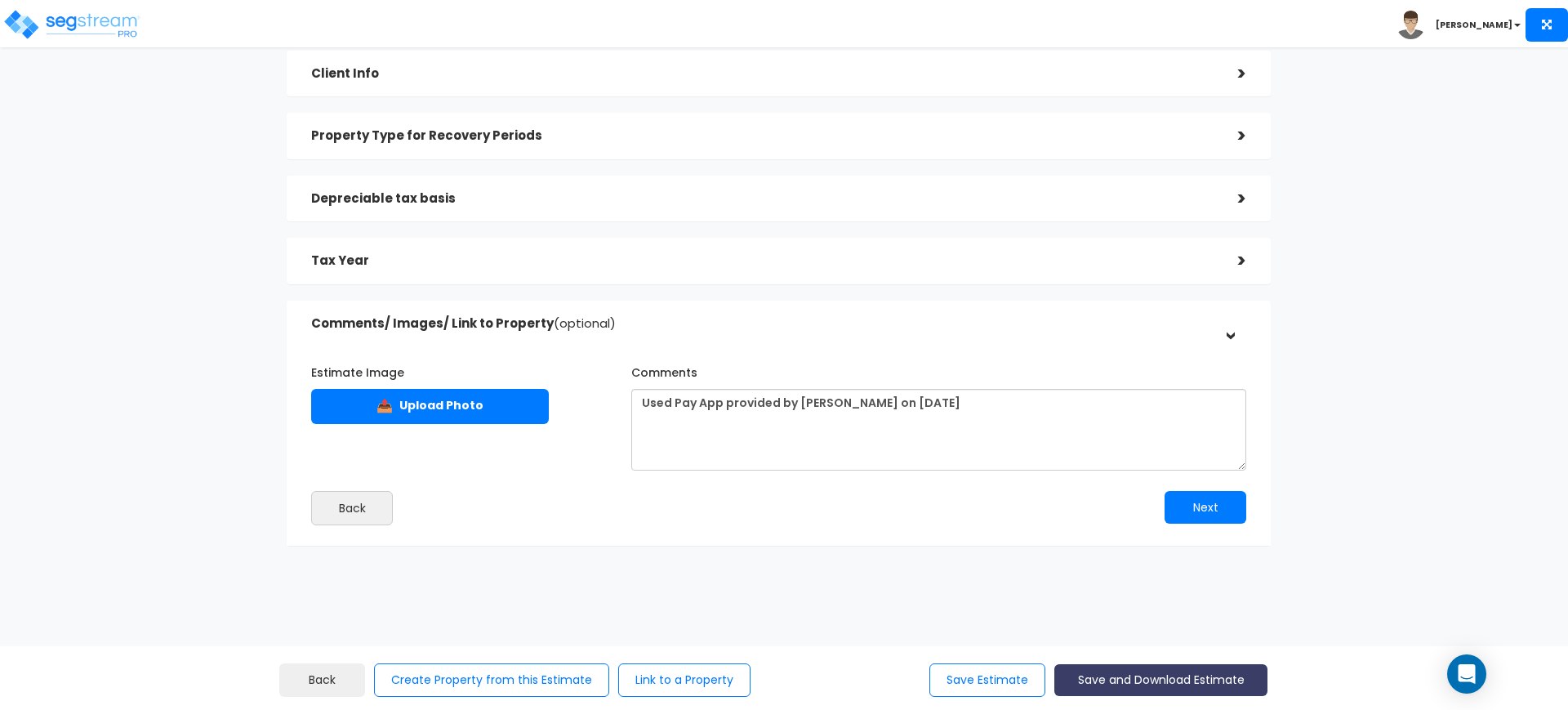
click at [1143, 672] on button "Save and Download Estimate" at bounding box center [1161, 679] width 214 height 32
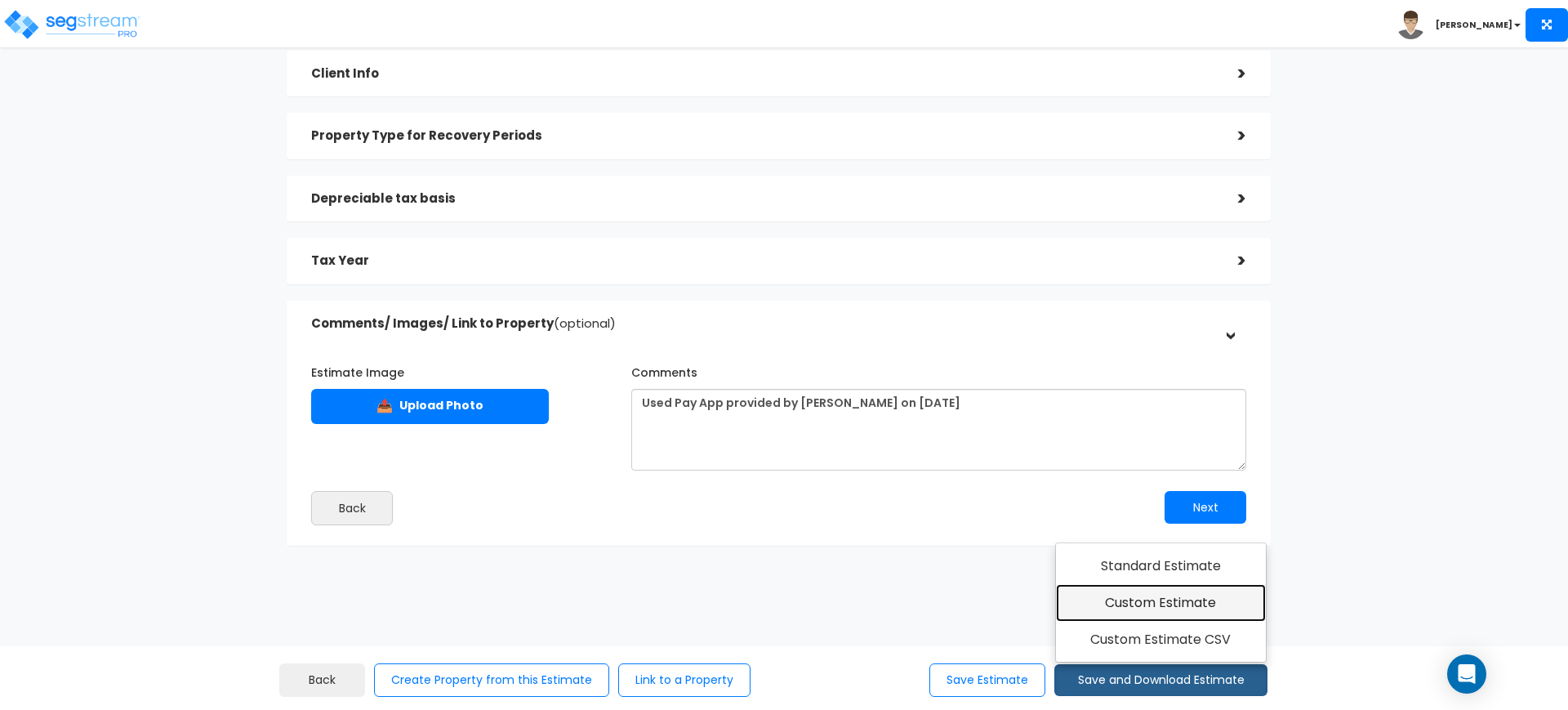
click at [1196, 612] on link "Custom Estimate" at bounding box center [1161, 603] width 210 height 38
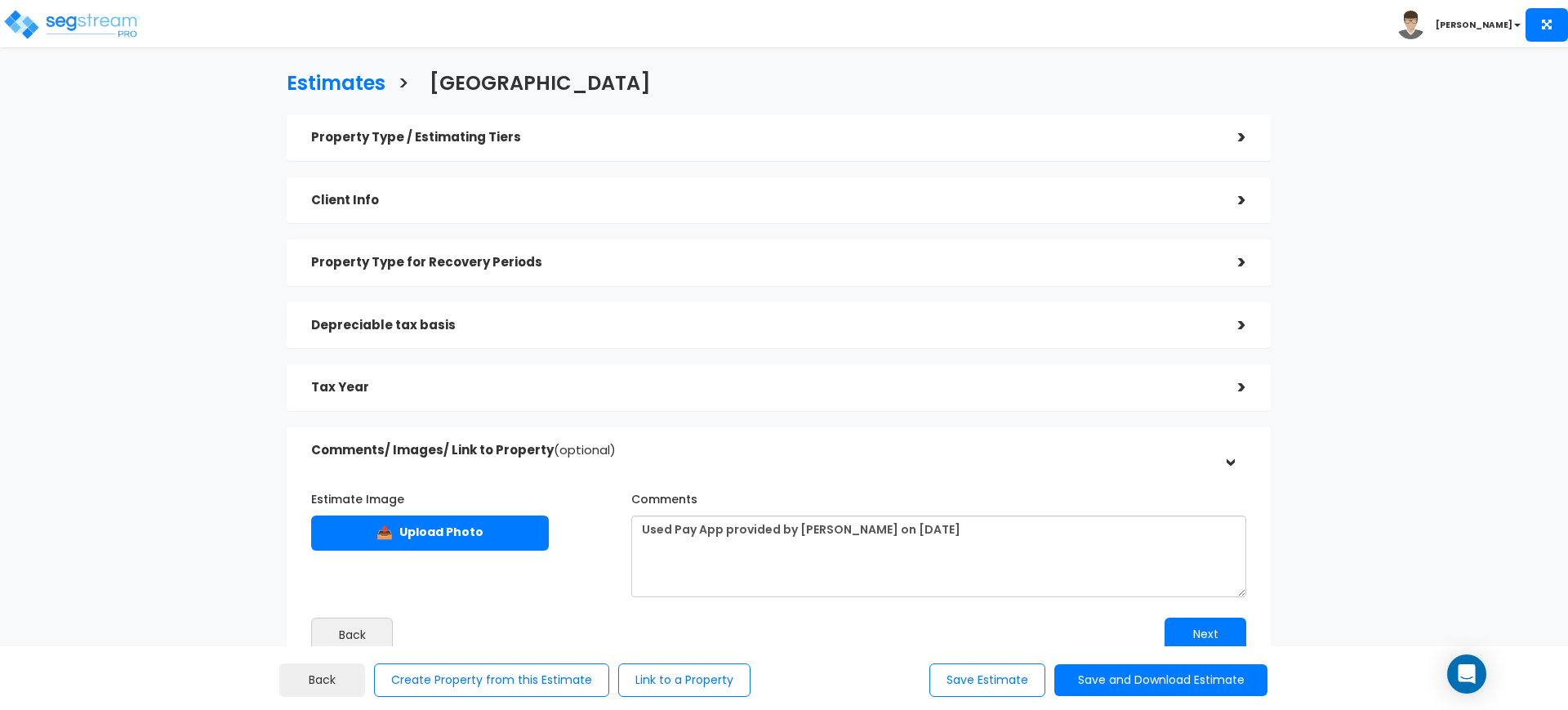
click at [663, 312] on div "Depreciable tax basis" at bounding box center [762, 325] width 902 height 31
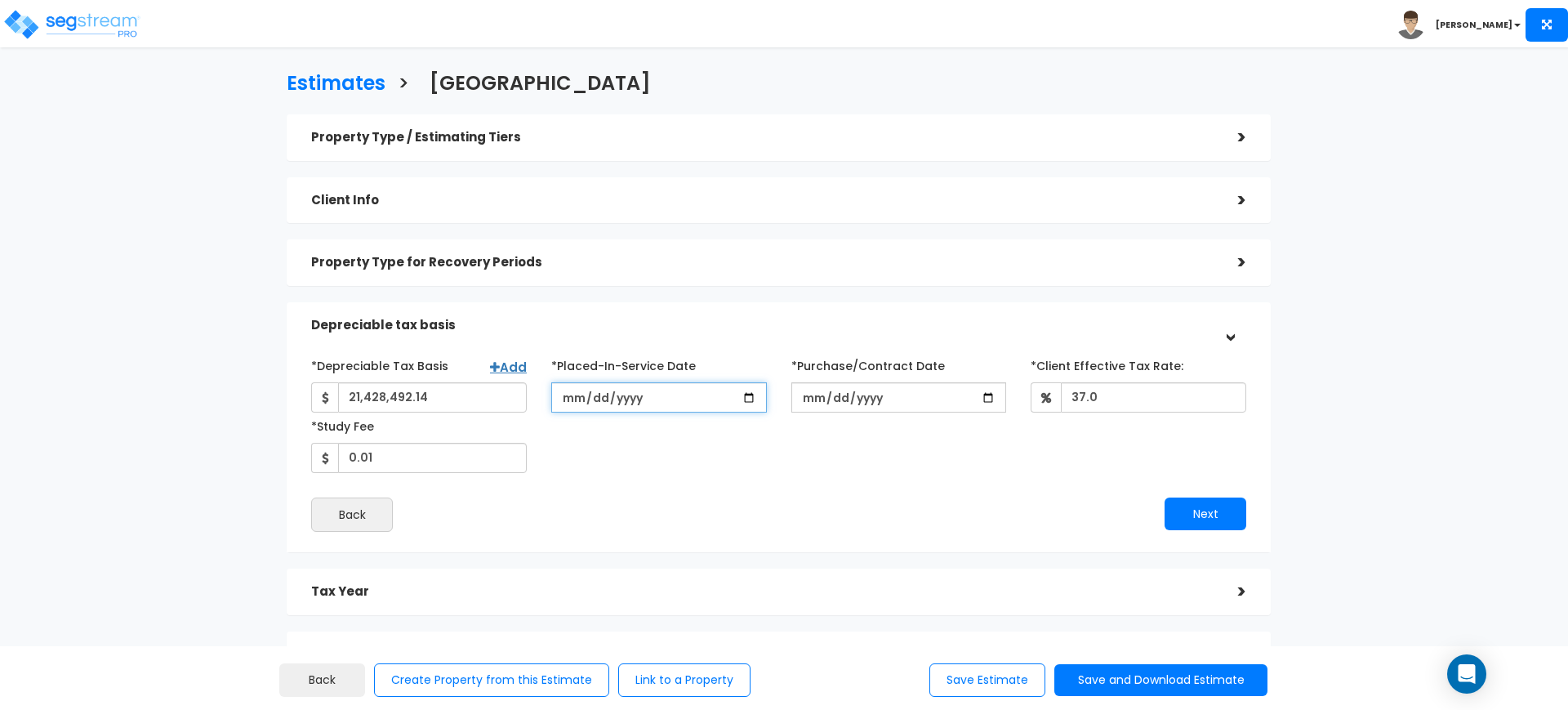
click at [576, 399] on input "[DATE]" at bounding box center [659, 397] width 215 height 31
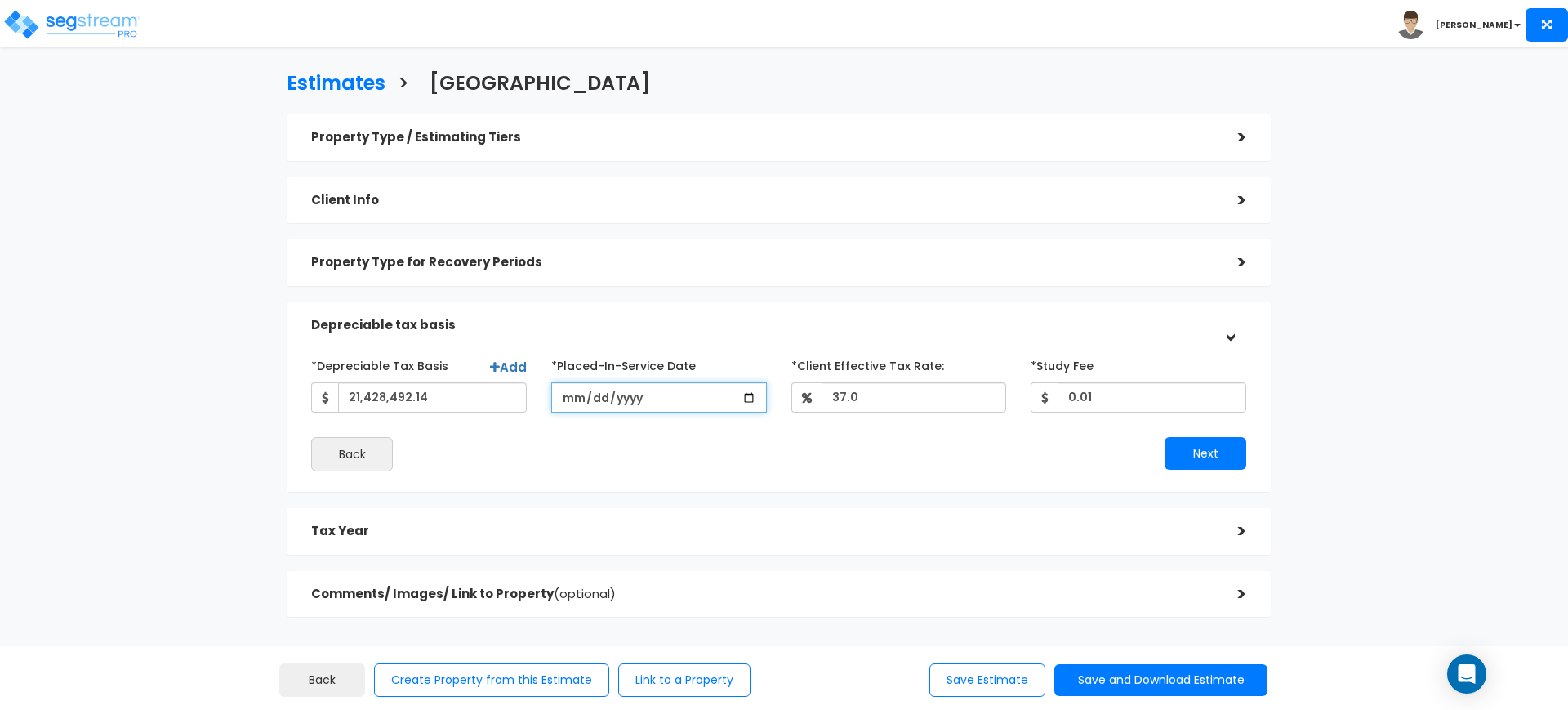
click at [589, 391] on input "date" at bounding box center [659, 397] width 215 height 31
click at [804, 466] on div "Next" at bounding box center [1018, 454] width 479 height 33
click at [1223, 452] on button "Next" at bounding box center [1204, 454] width 82 height 33
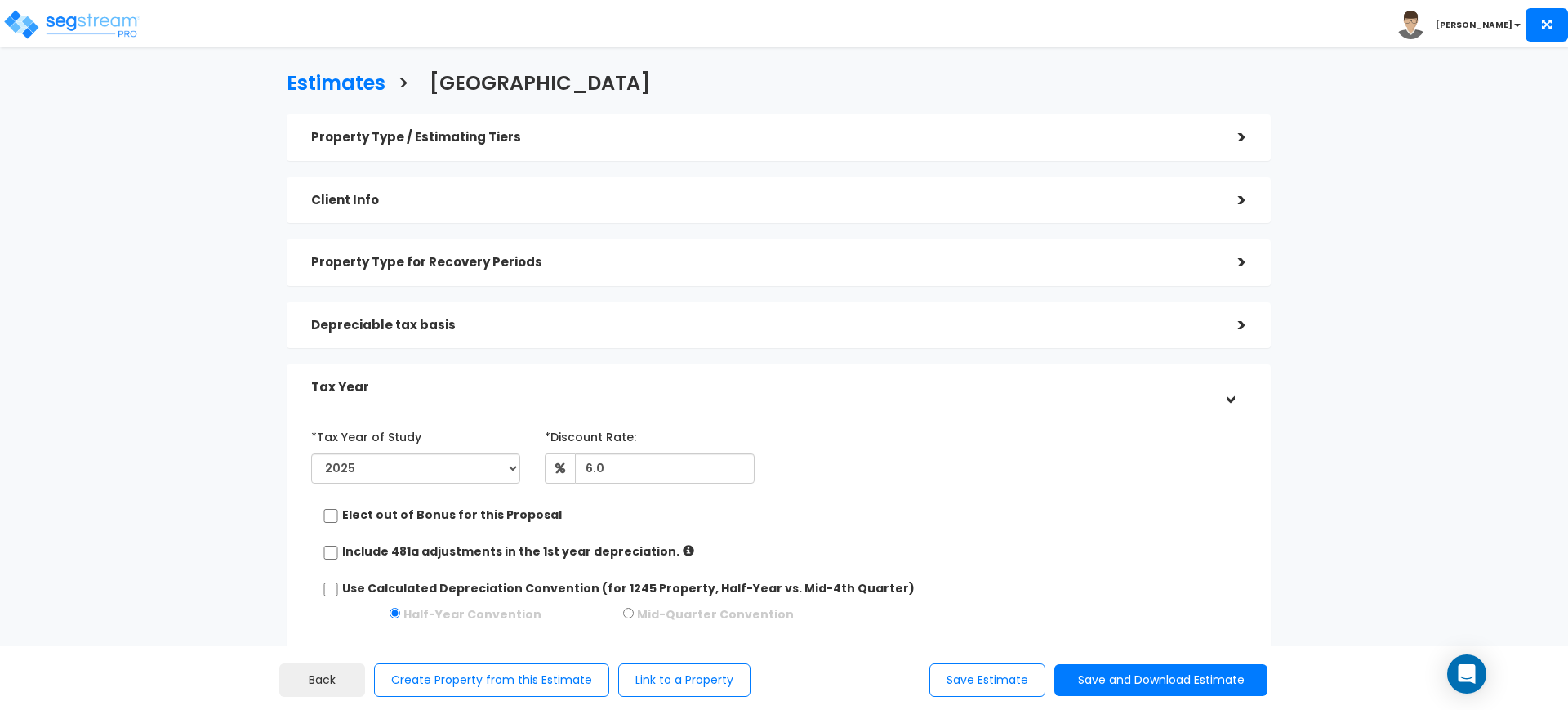
click at [1114, 336] on div "Depreciable tax basis" at bounding box center [762, 325] width 902 height 31
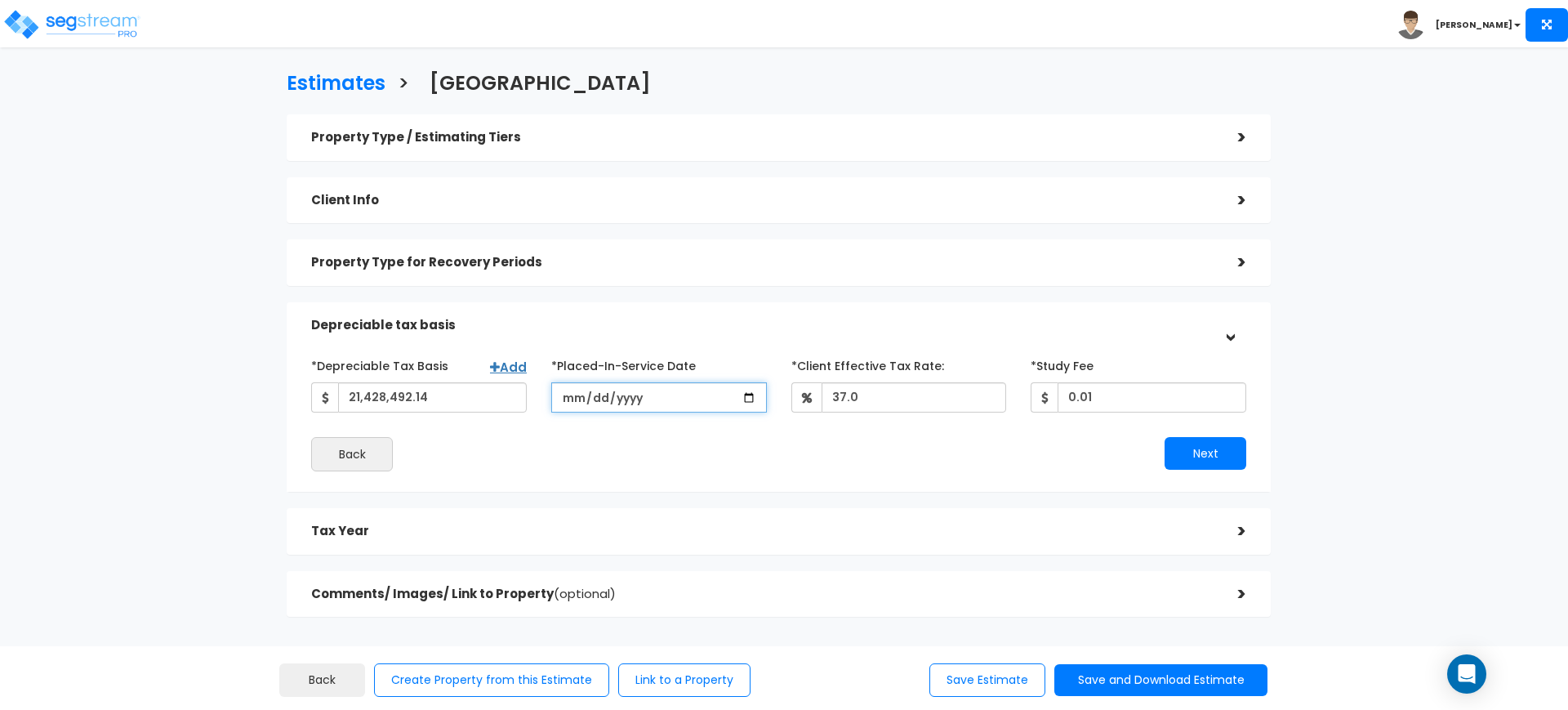
click at [584, 395] on input "[DATE]" at bounding box center [659, 397] width 215 height 31
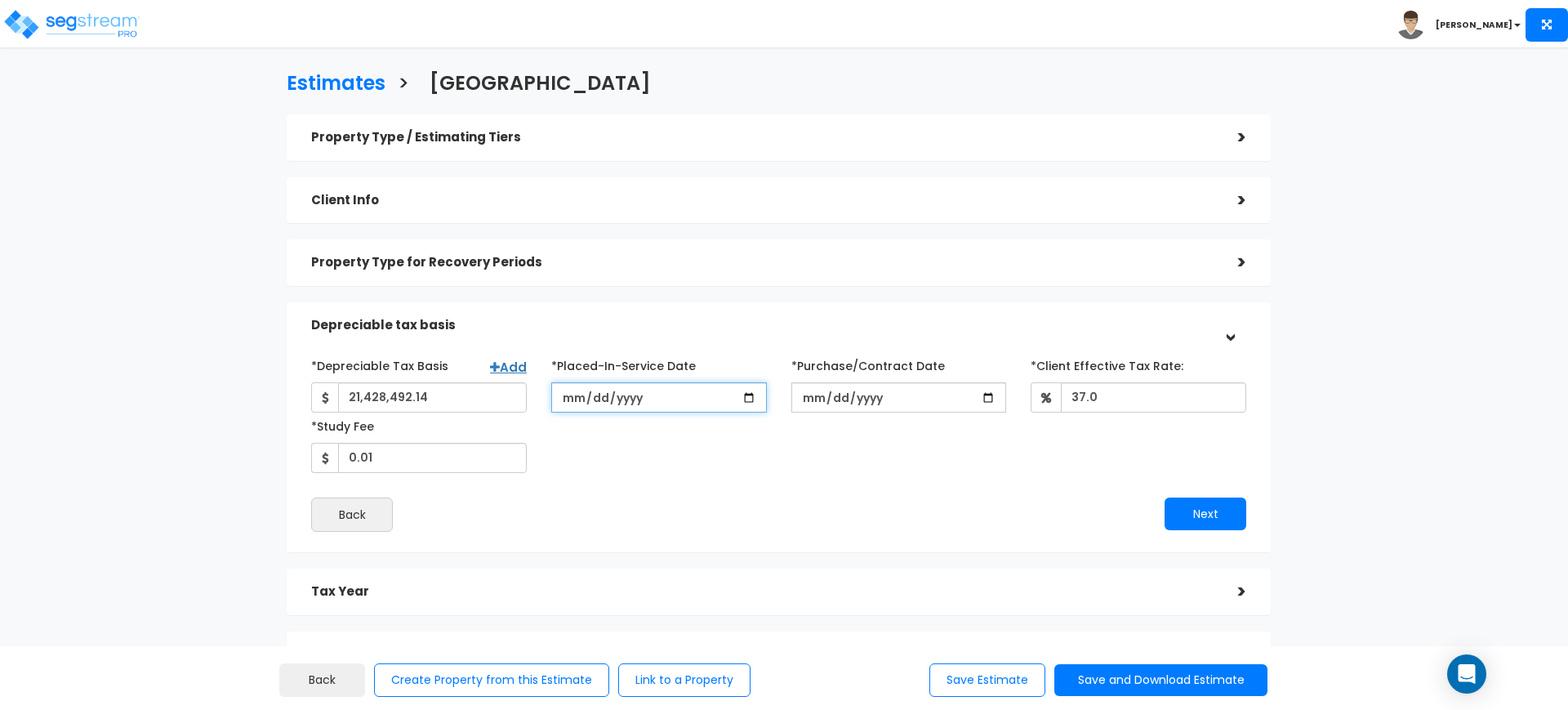
click at [588, 400] on input "[DATE]" at bounding box center [659, 397] width 215 height 31
type input "[DATE]"
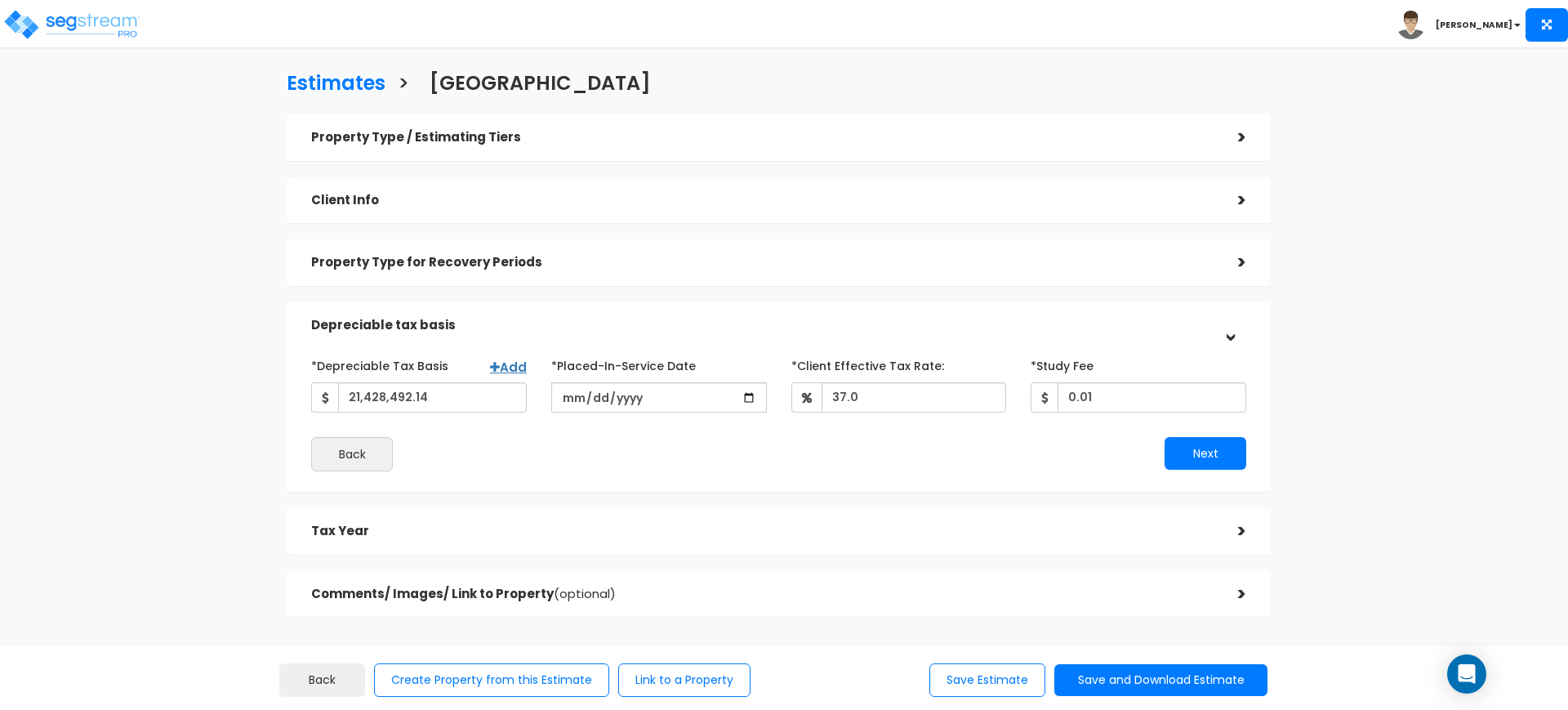
click at [610, 450] on div "Back" at bounding box center [538, 454] width 479 height 35
click at [1113, 666] on button "Save and Download Estimate" at bounding box center [1161, 679] width 214 height 32
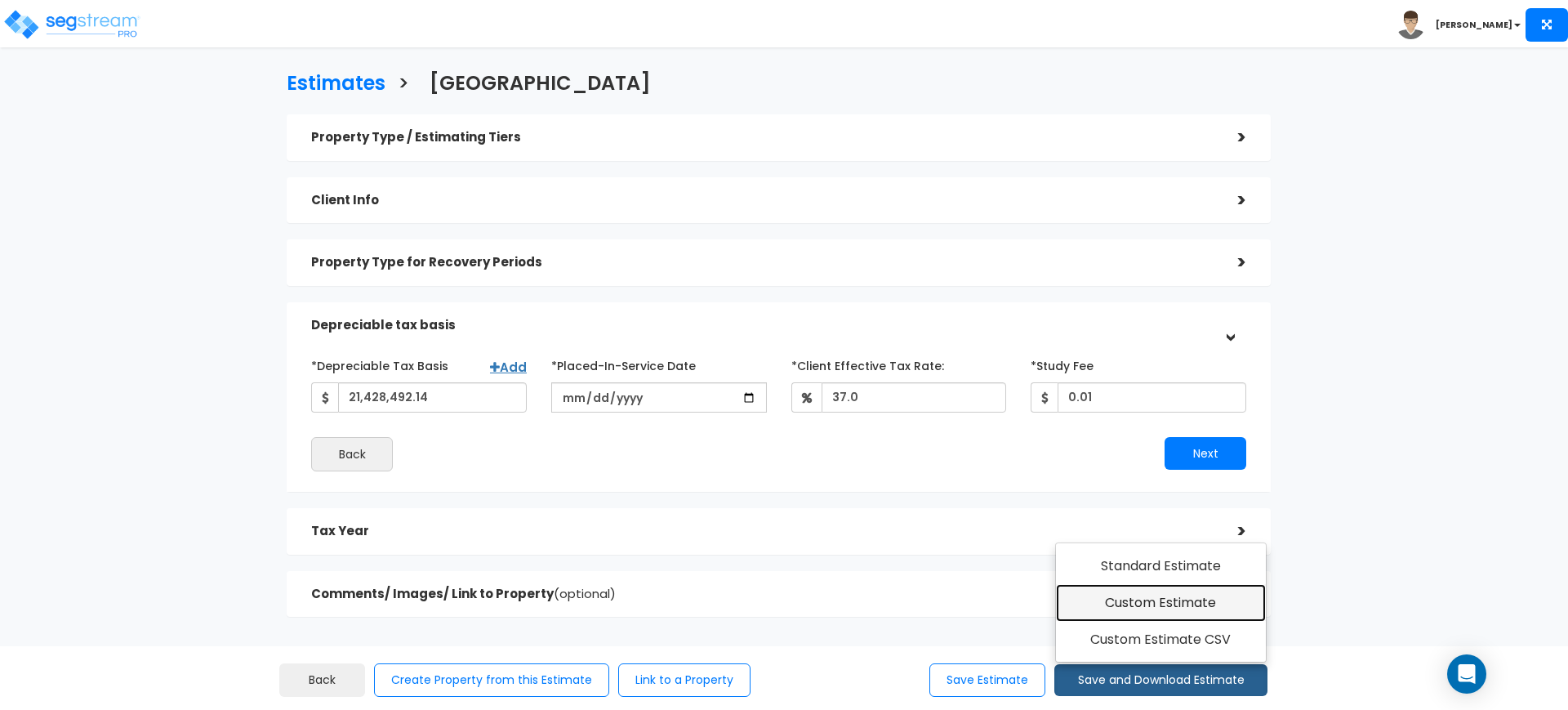
click at [1134, 605] on link "Custom Estimate" at bounding box center [1161, 603] width 210 height 38
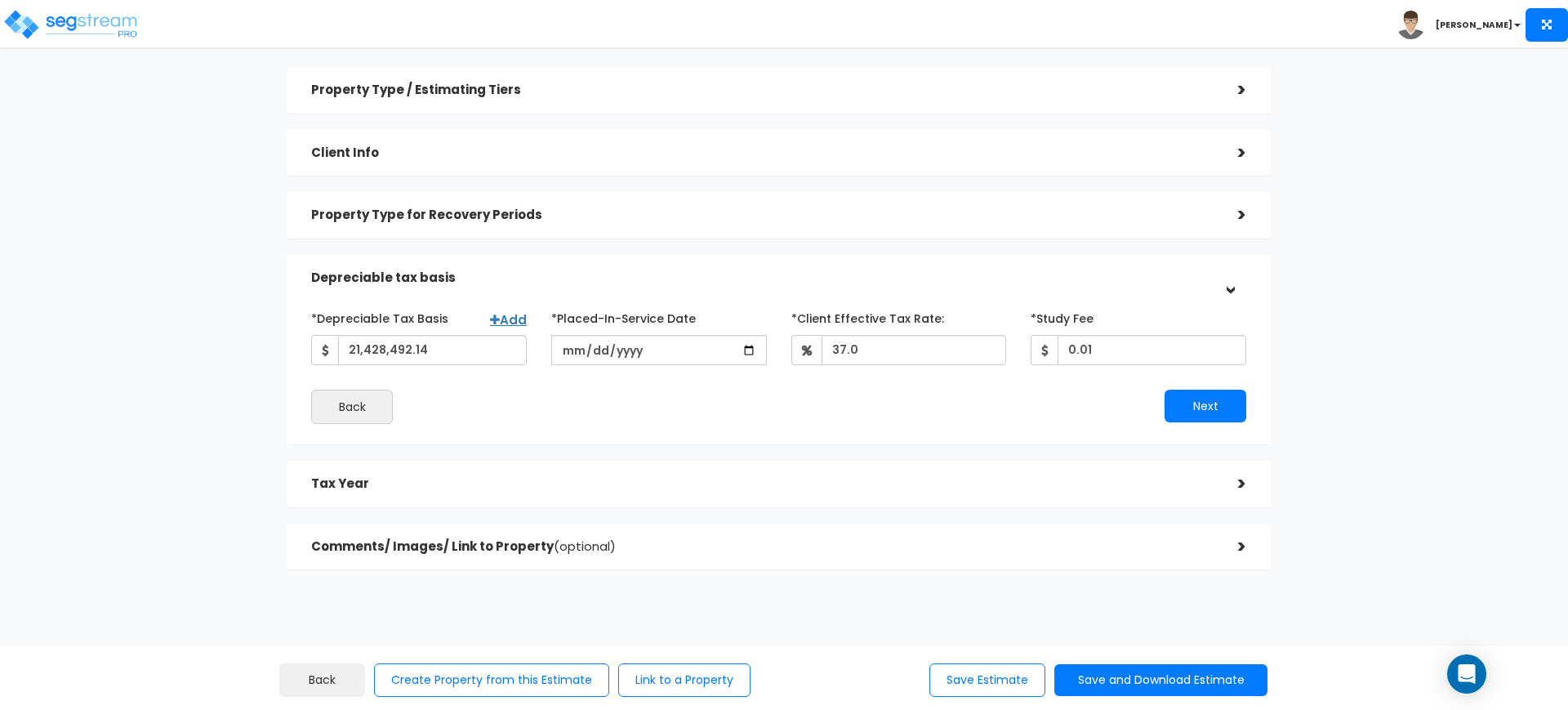
scroll to position [71, 0]
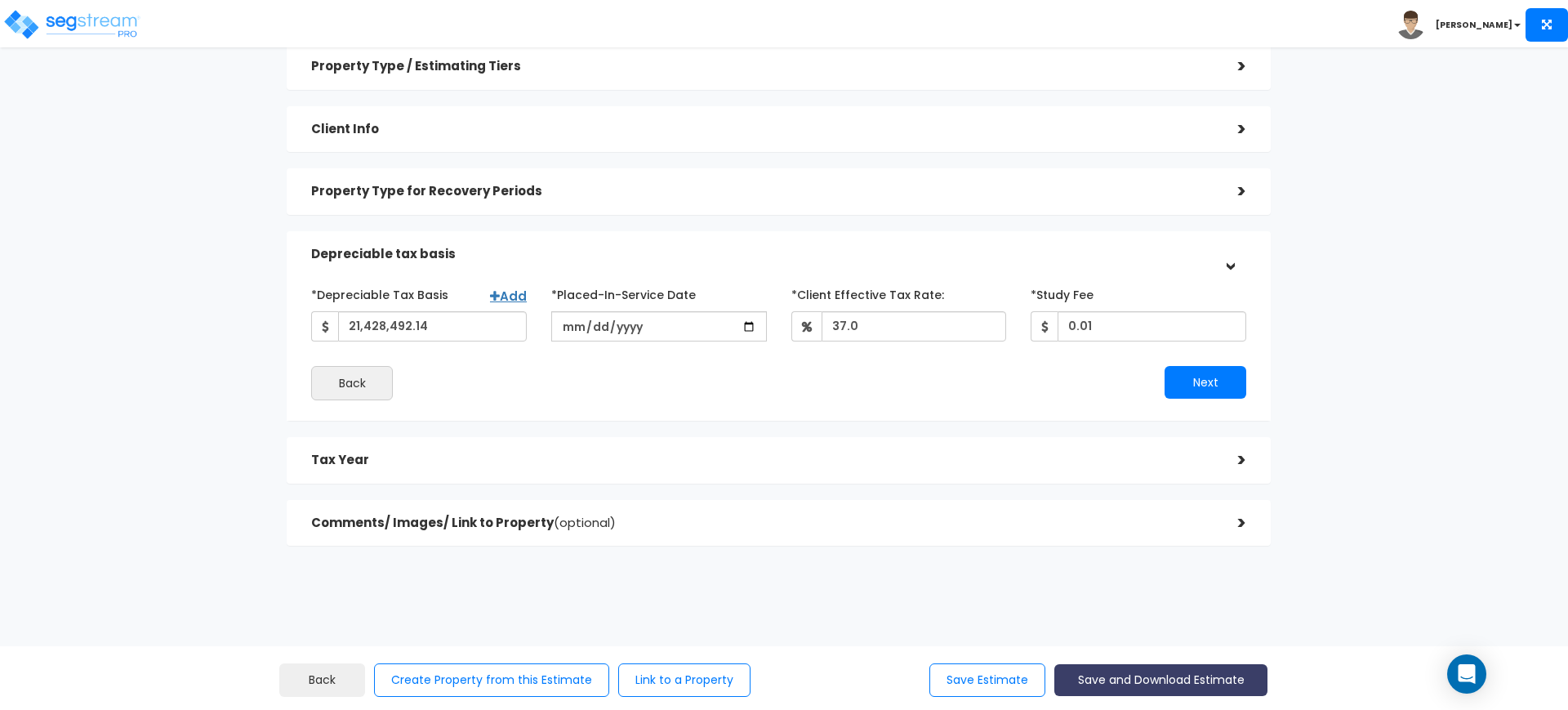
click at [1174, 680] on button "Save and Download Estimate" at bounding box center [1161, 679] width 214 height 32
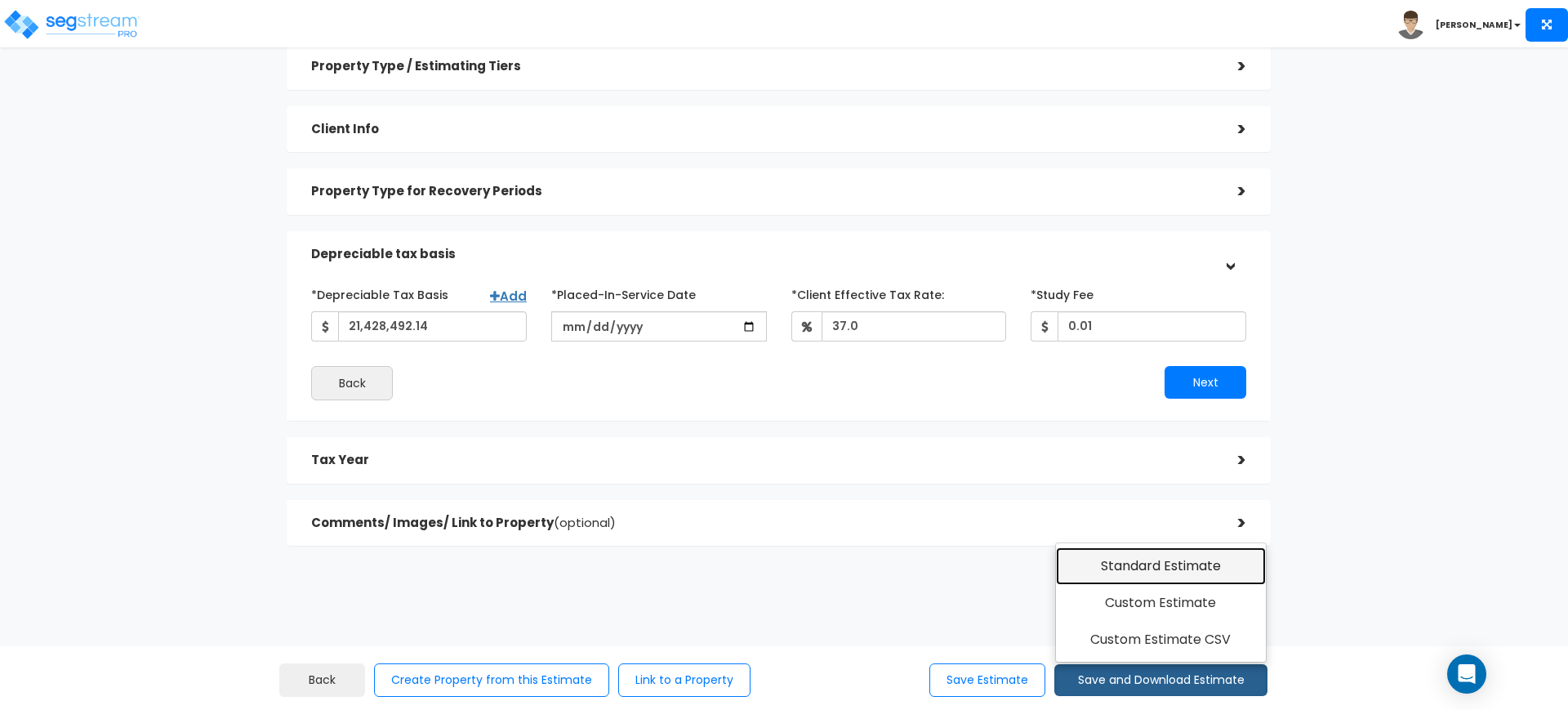
click at [1174, 574] on link "Standard Estimate" at bounding box center [1161, 567] width 210 height 38
